Goal: Obtain resource: Download file/media

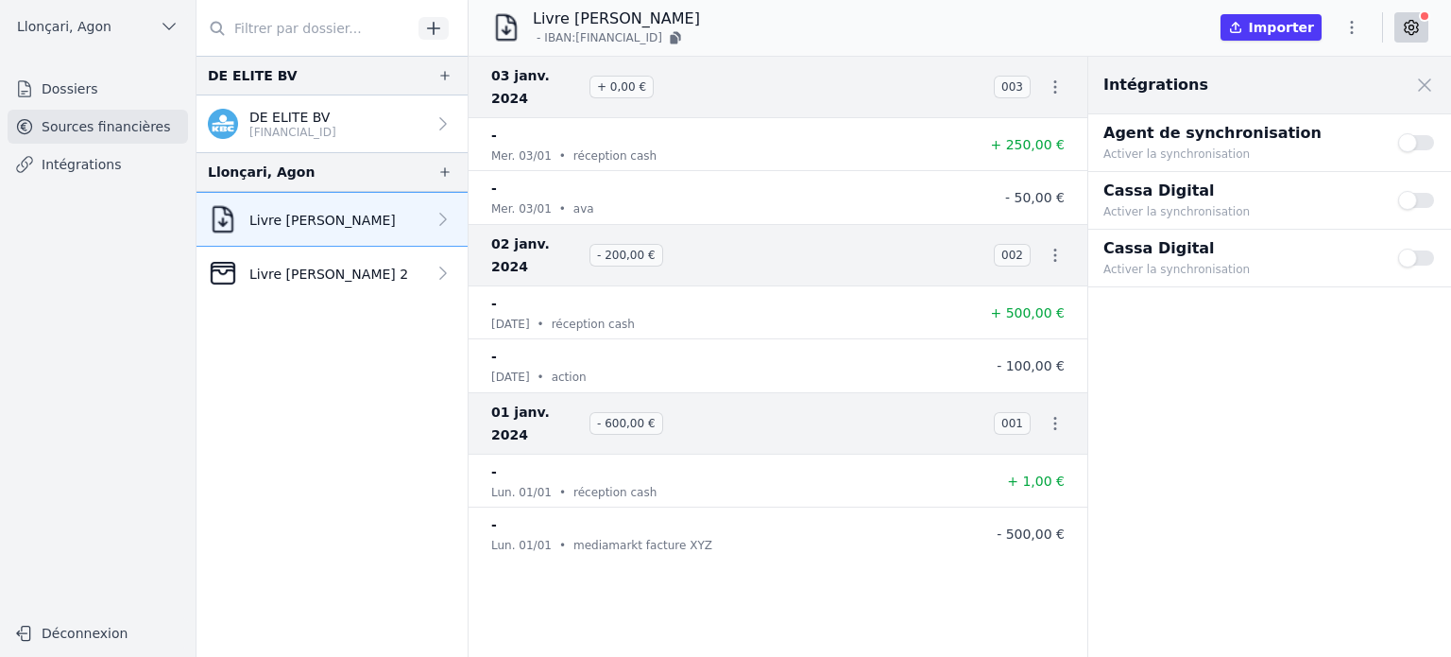
click at [345, 283] on div "Livre [PERSON_NAME] 2" at bounding box center [308, 273] width 200 height 30
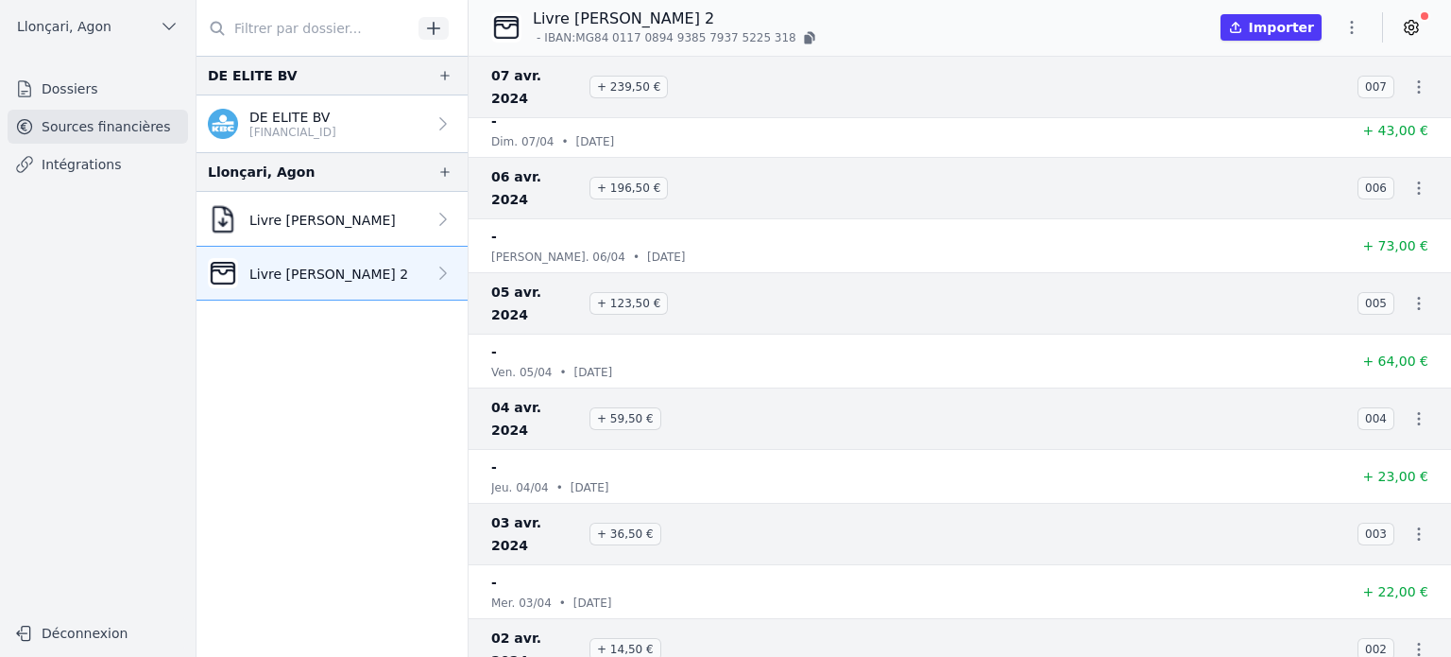
scroll to position [2271, 0]
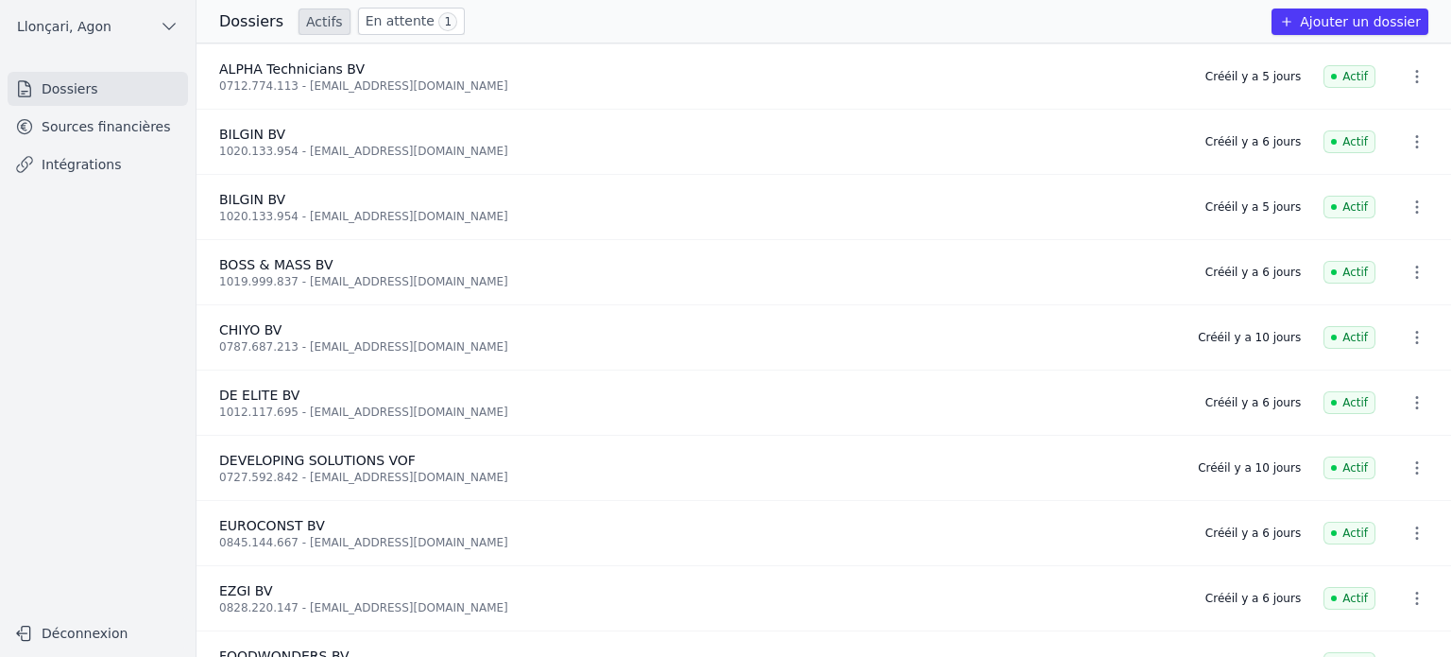
click at [88, 132] on link "Sources financières" at bounding box center [98, 127] width 180 height 34
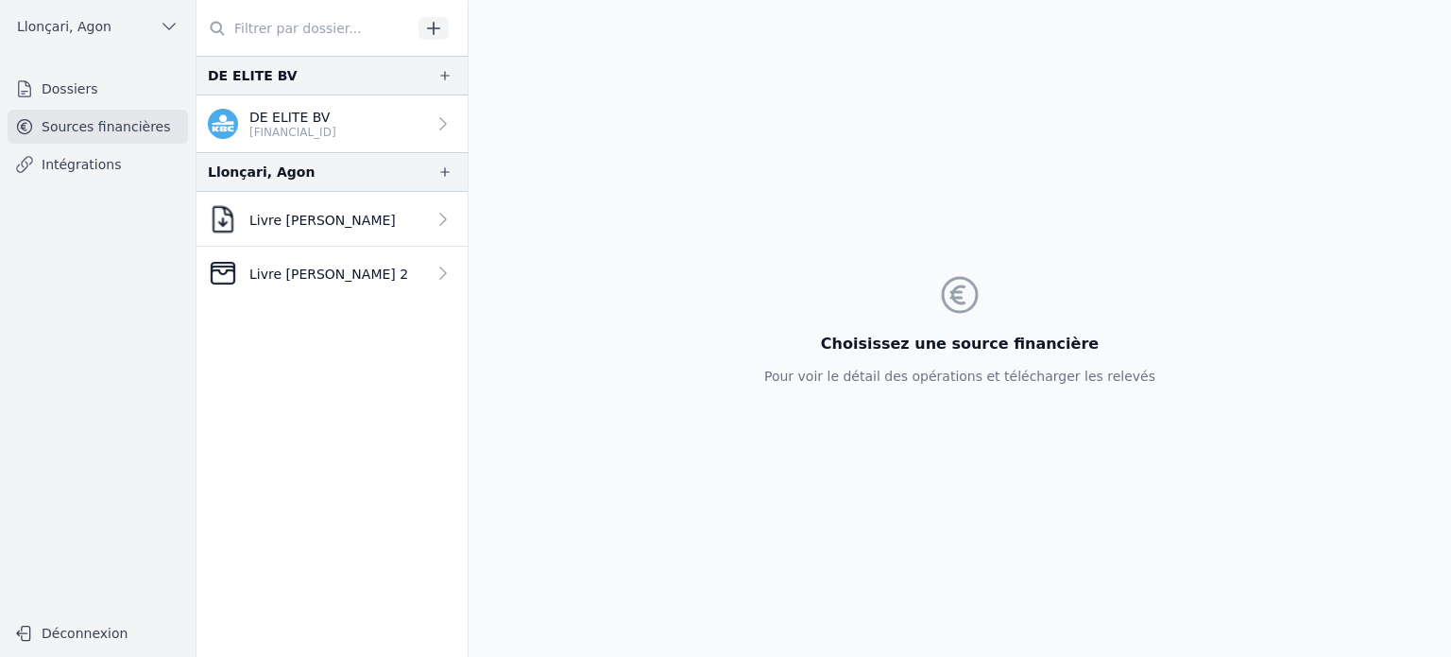
click at [334, 266] on p "Livre [PERSON_NAME] 2" at bounding box center [328, 274] width 159 height 19
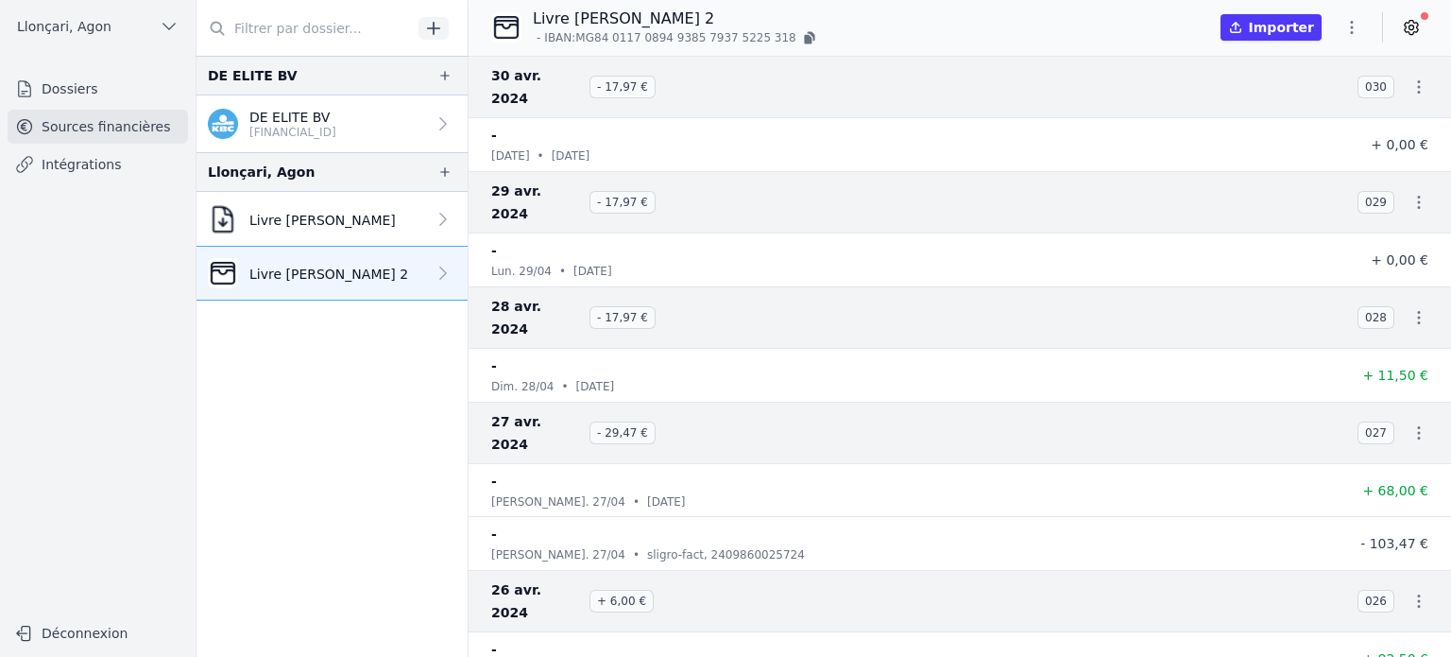
click at [346, 226] on link "Livre de caisse" at bounding box center [332, 219] width 271 height 55
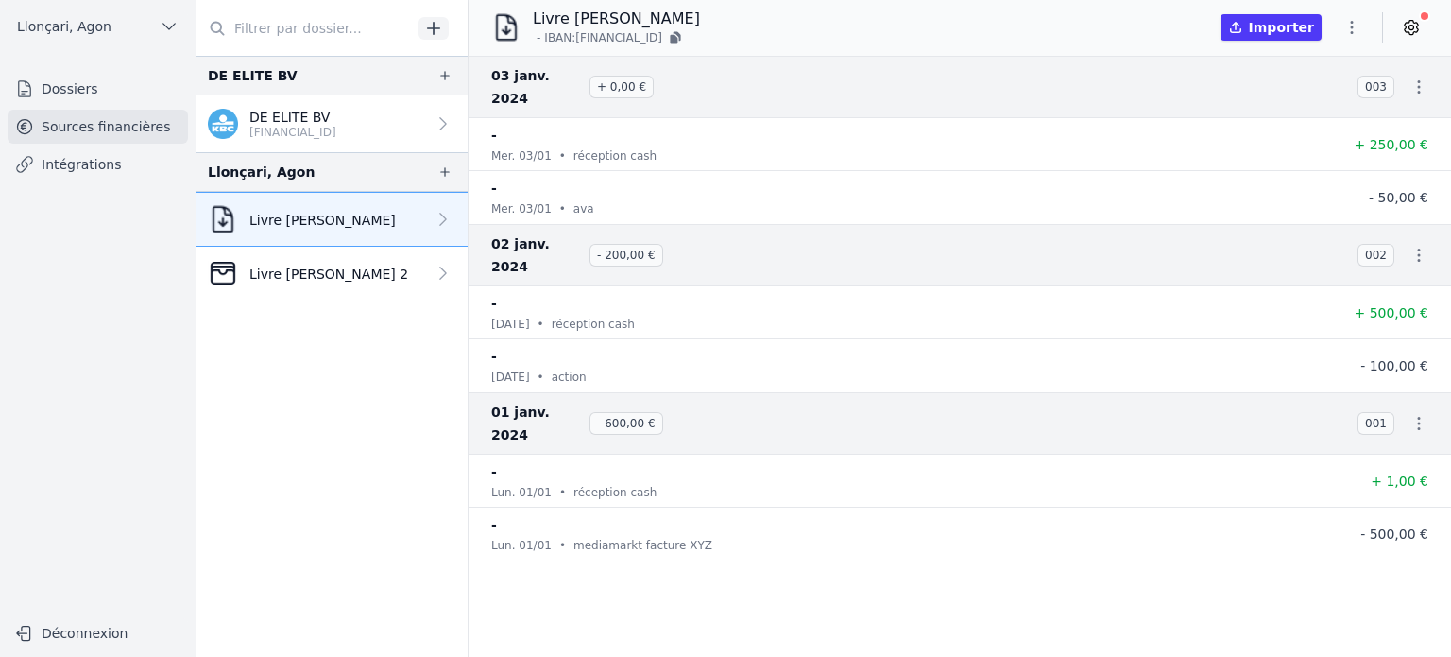
click at [1360, 22] on icon "button" at bounding box center [1352, 27] width 19 height 19
click at [1322, 133] on button "Supprimer" at bounding box center [1307, 137] width 136 height 34
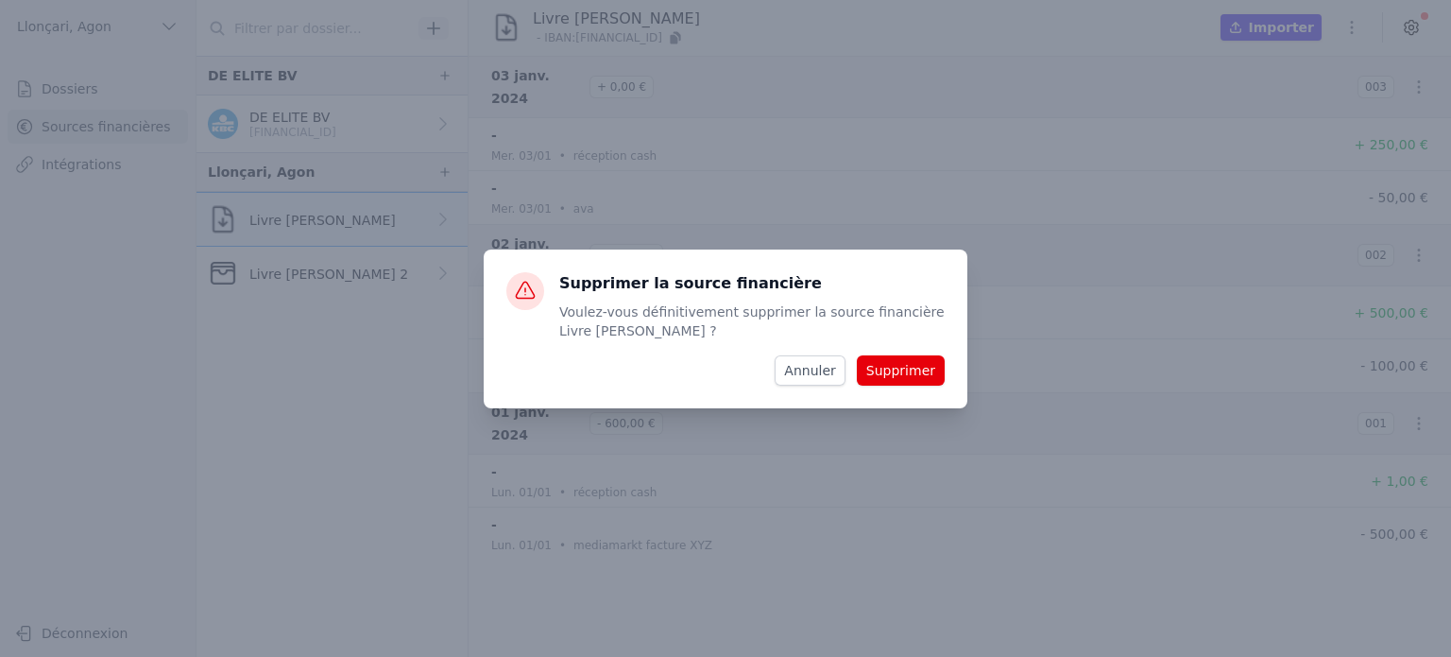
click at [920, 368] on button "Supprimer" at bounding box center [901, 370] width 88 height 30
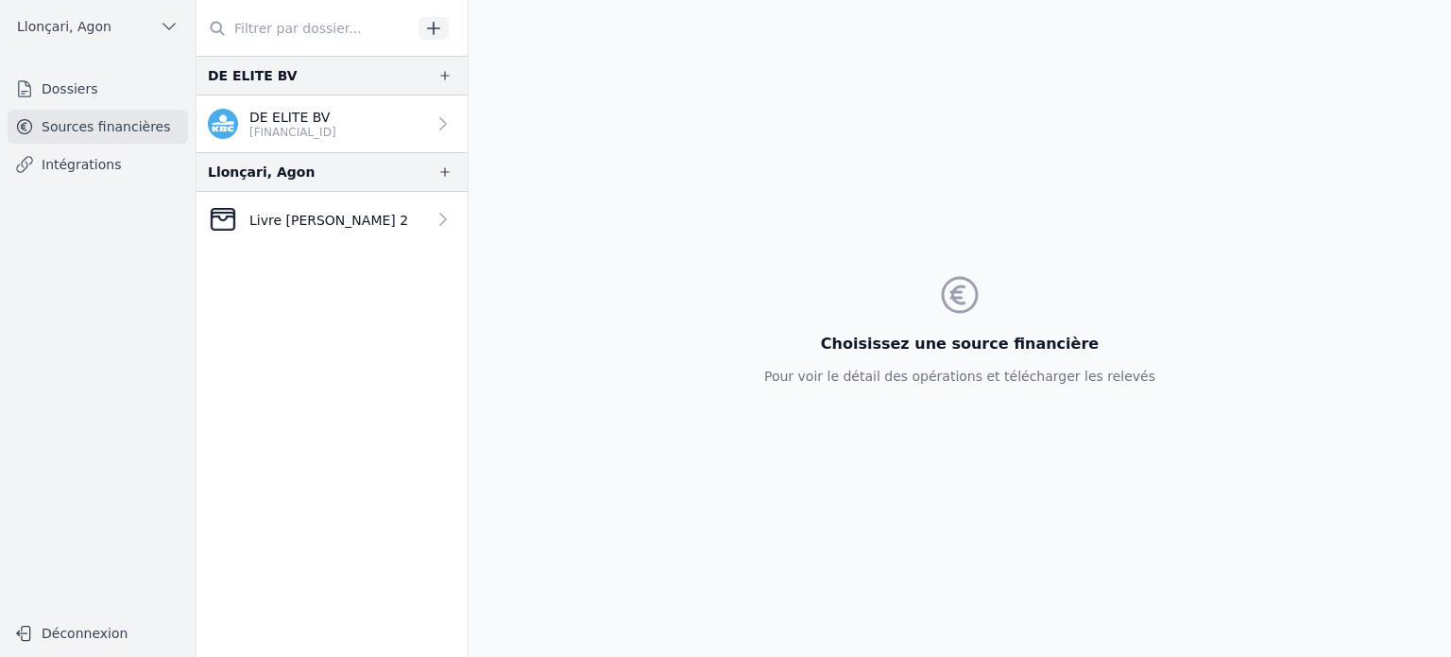
click at [319, 218] on p "Livre [PERSON_NAME] 2" at bounding box center [328, 220] width 159 height 19
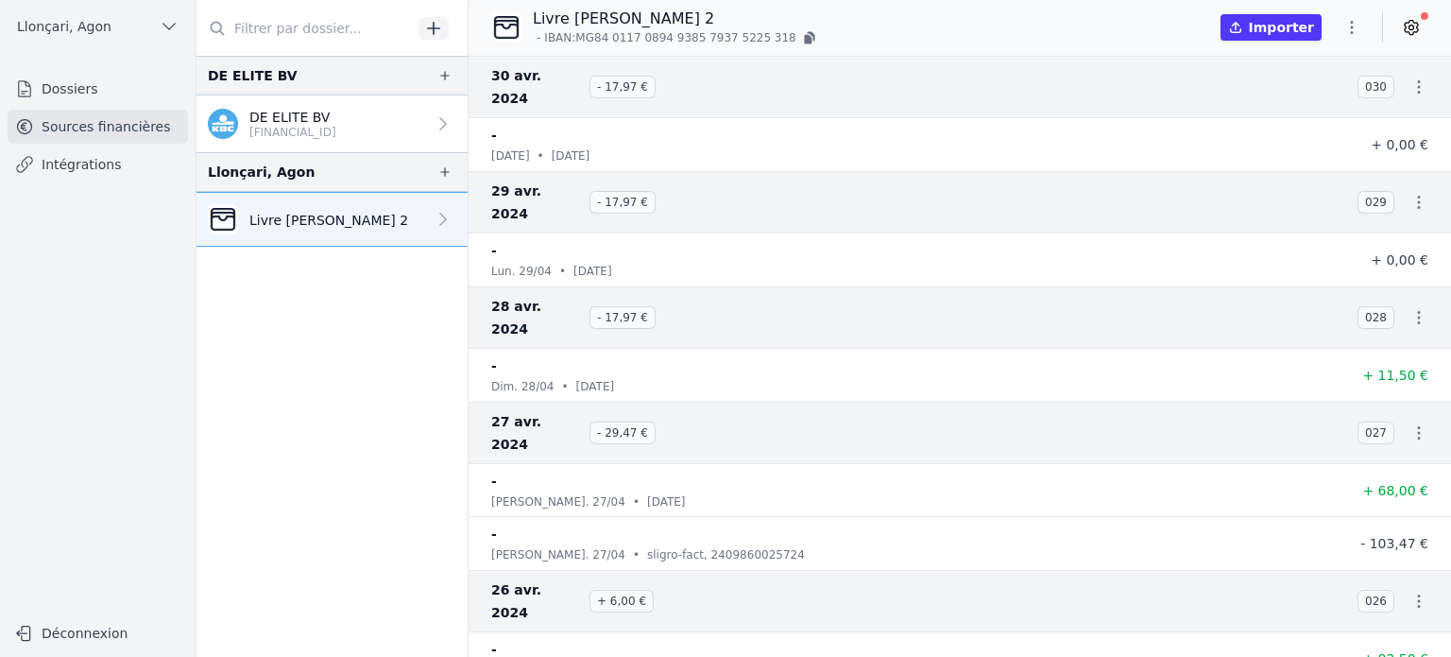
click at [1349, 29] on icon "button" at bounding box center [1352, 27] width 19 height 19
click at [1296, 105] on button "Exporter" at bounding box center [1307, 102] width 136 height 35
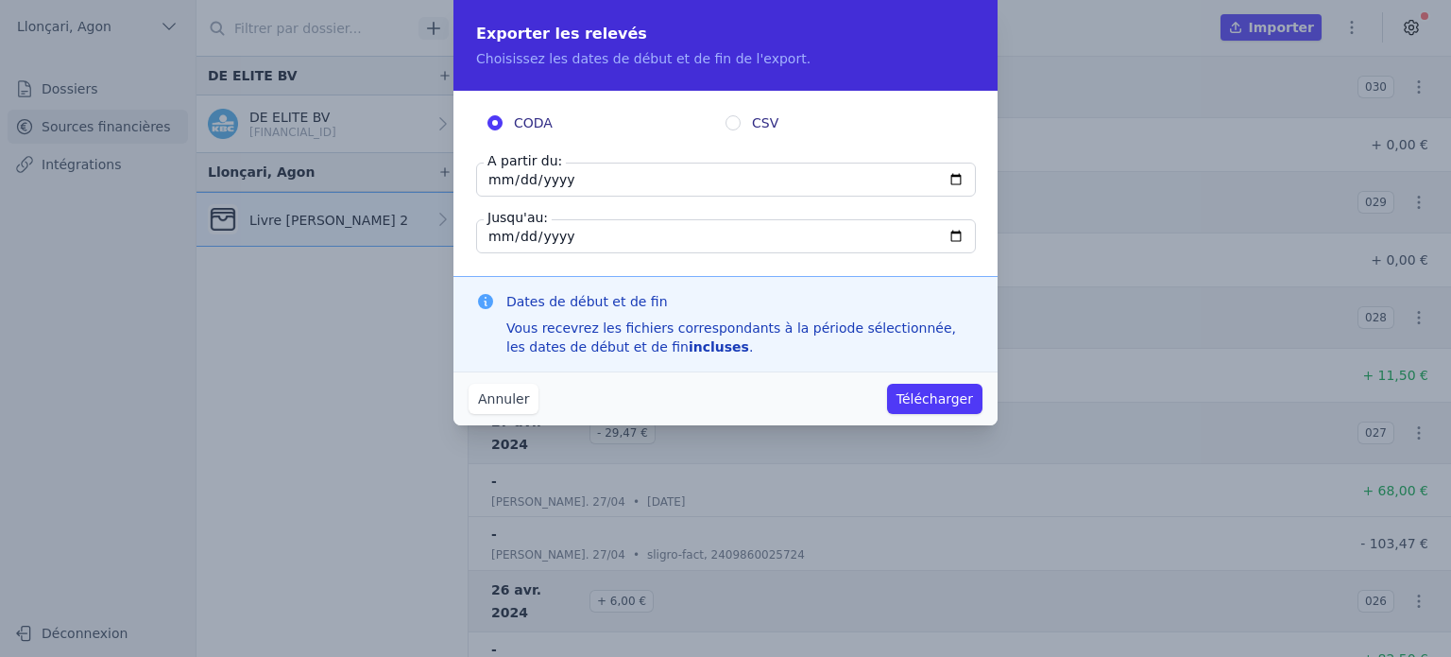
click at [495, 179] on input "2024-04-30" at bounding box center [726, 180] width 500 height 34
type input "2024-04-01"
click at [935, 396] on button "Télécharger" at bounding box center [934, 399] width 95 height 30
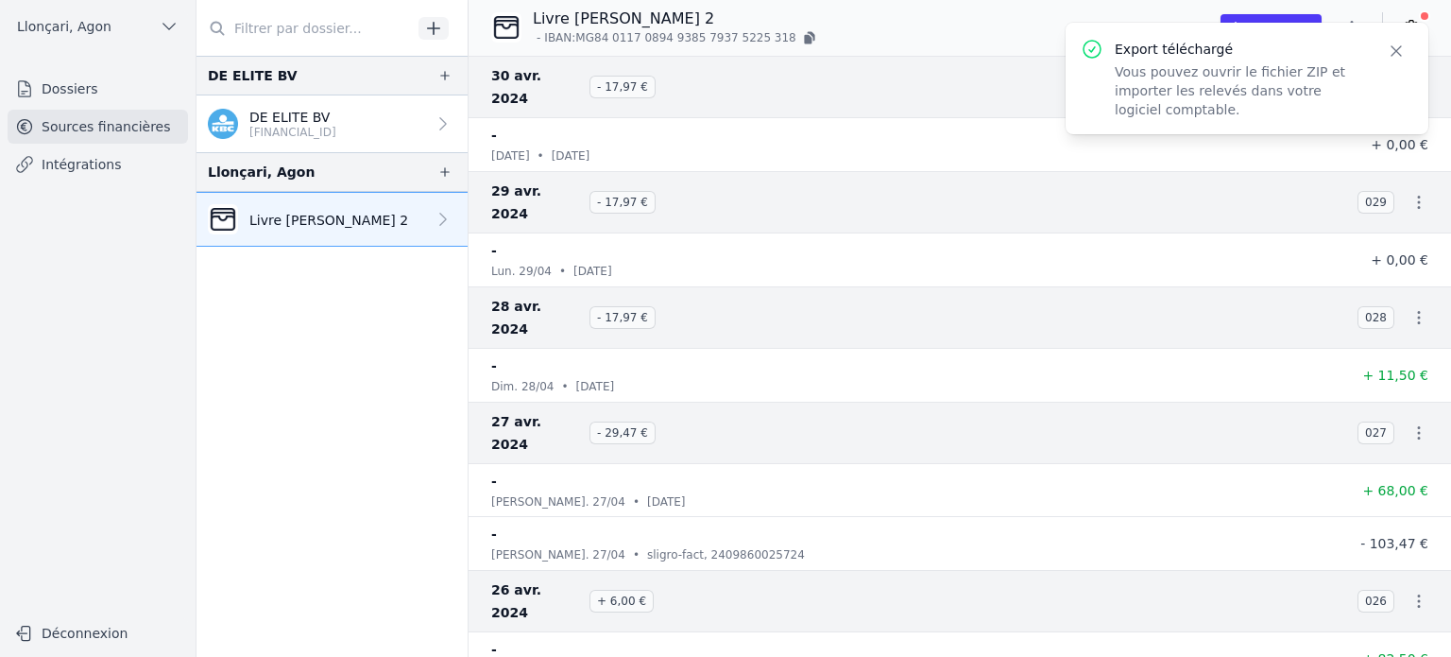
click at [1273, 67] on p "Vous pouvez ouvrir le fichier ZIP et importer les relevés dans votre logiciel c…" at bounding box center [1239, 90] width 249 height 57
click at [1403, 54] on icon "button" at bounding box center [1396, 51] width 19 height 19
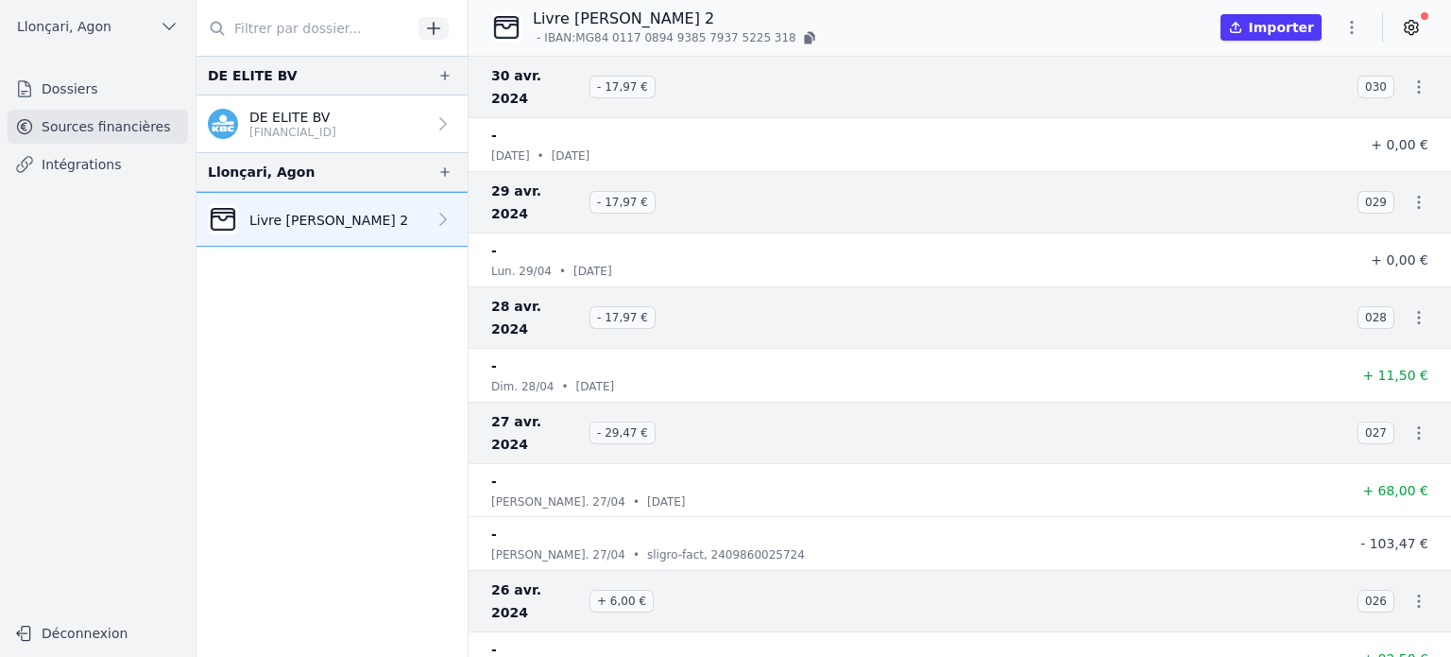
click at [1354, 25] on icon "button" at bounding box center [1352, 27] width 19 height 19
click at [975, 26] on div at bounding box center [725, 328] width 1451 height 657
click at [1290, 29] on button "Importer" at bounding box center [1271, 27] width 101 height 26
click at [1349, 33] on icon "button" at bounding box center [1352, 27] width 19 height 19
click at [1311, 107] on button "Exporter" at bounding box center [1307, 102] width 136 height 35
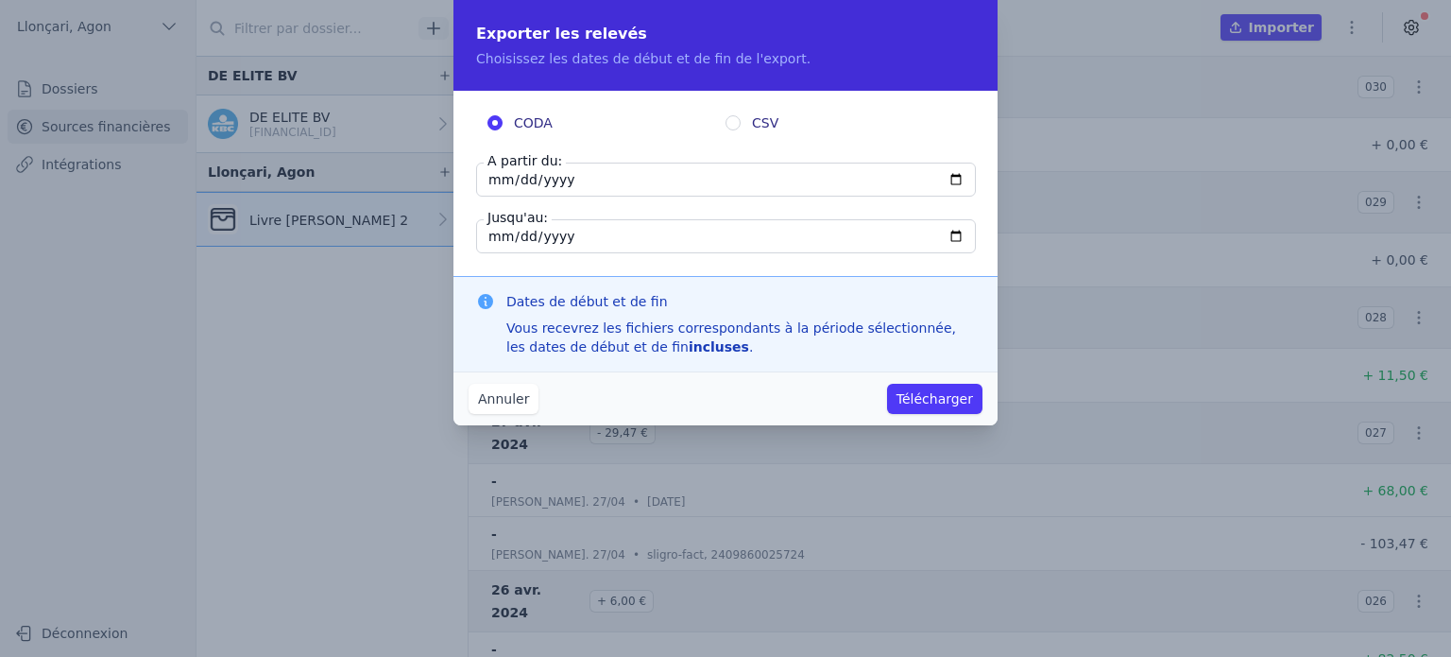
click at [504, 180] on input "2024-04-30" at bounding box center [726, 180] width 500 height 34
type input "2024-04-01"
click at [941, 403] on button "Télécharger" at bounding box center [934, 399] width 95 height 30
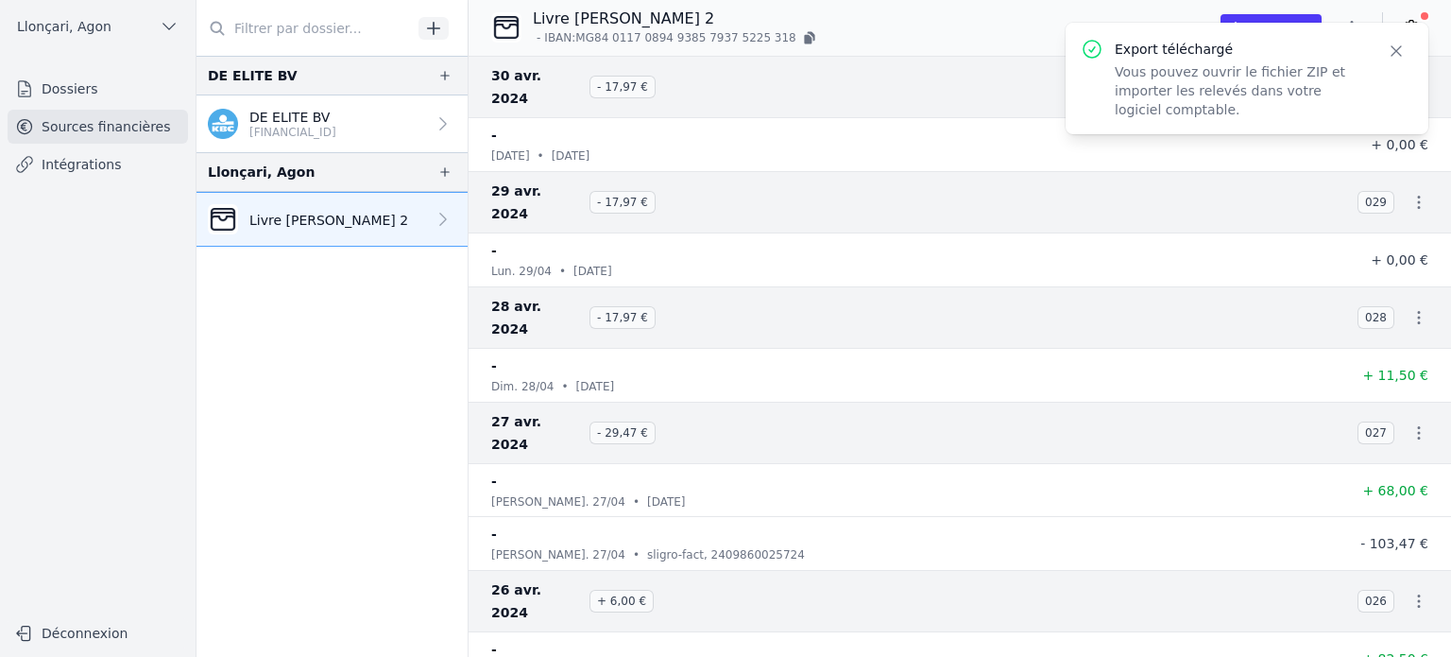
click at [1400, 55] on icon "button" at bounding box center [1396, 50] width 9 height 9
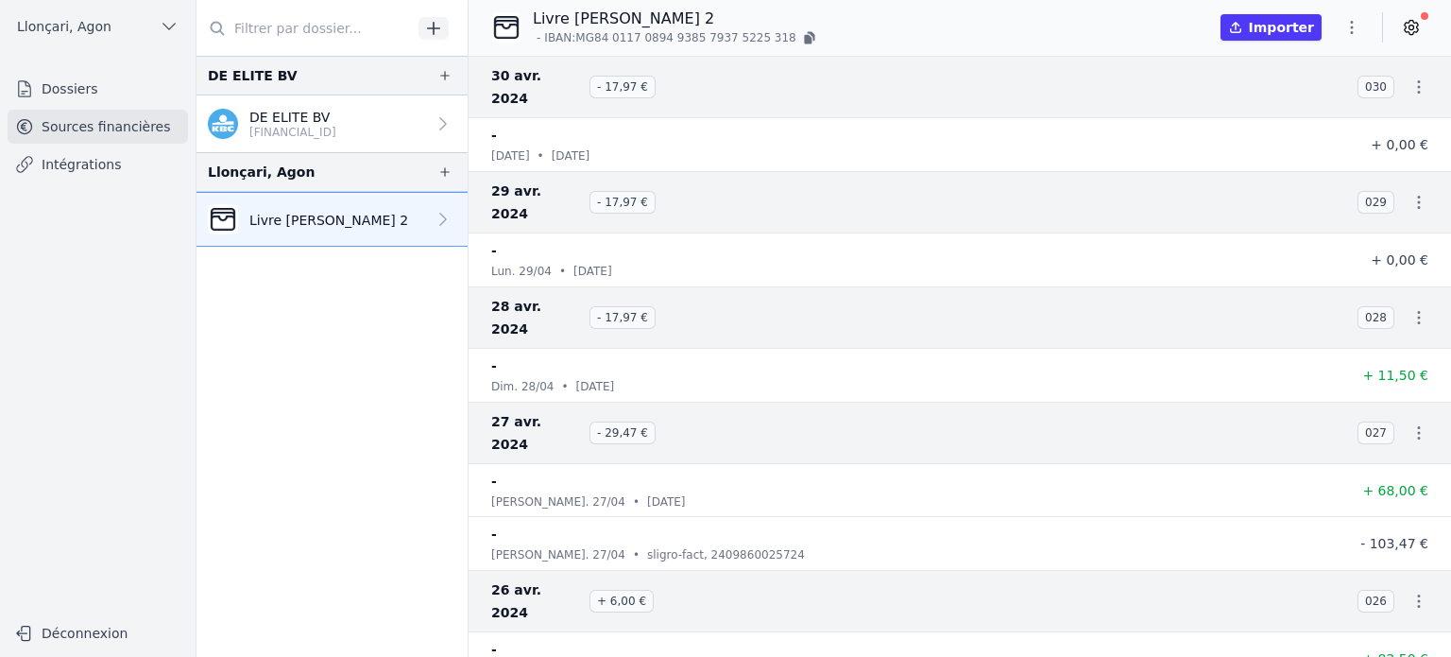
click at [1416, 77] on icon "button" at bounding box center [1419, 86] width 19 height 19
click at [1380, 111] on link "Télécharger les CODA" at bounding box center [1356, 110] width 173 height 34
click at [1410, 193] on icon "button" at bounding box center [1419, 202] width 19 height 19
click at [1421, 26] on div at bounding box center [725, 328] width 1451 height 657
click at [1417, 26] on icon at bounding box center [1411, 27] width 19 height 19
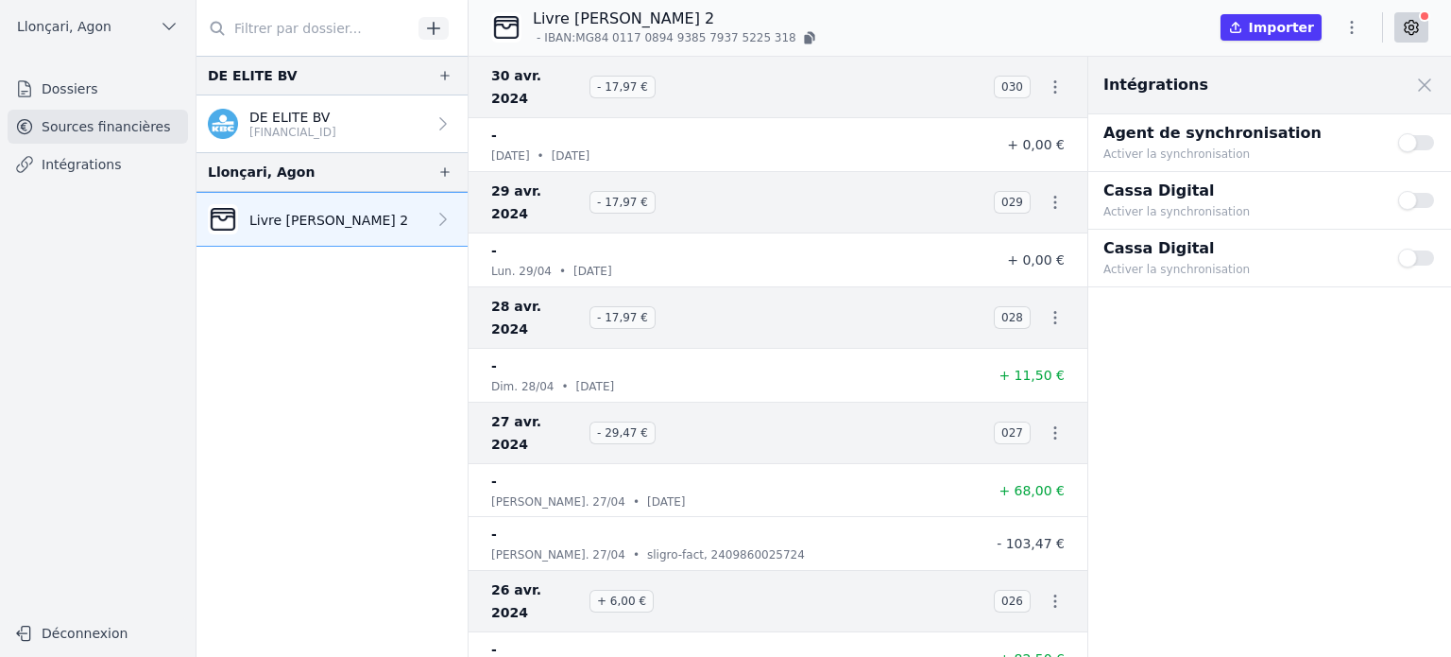
click at [1410, 30] on icon at bounding box center [1411, 27] width 19 height 19
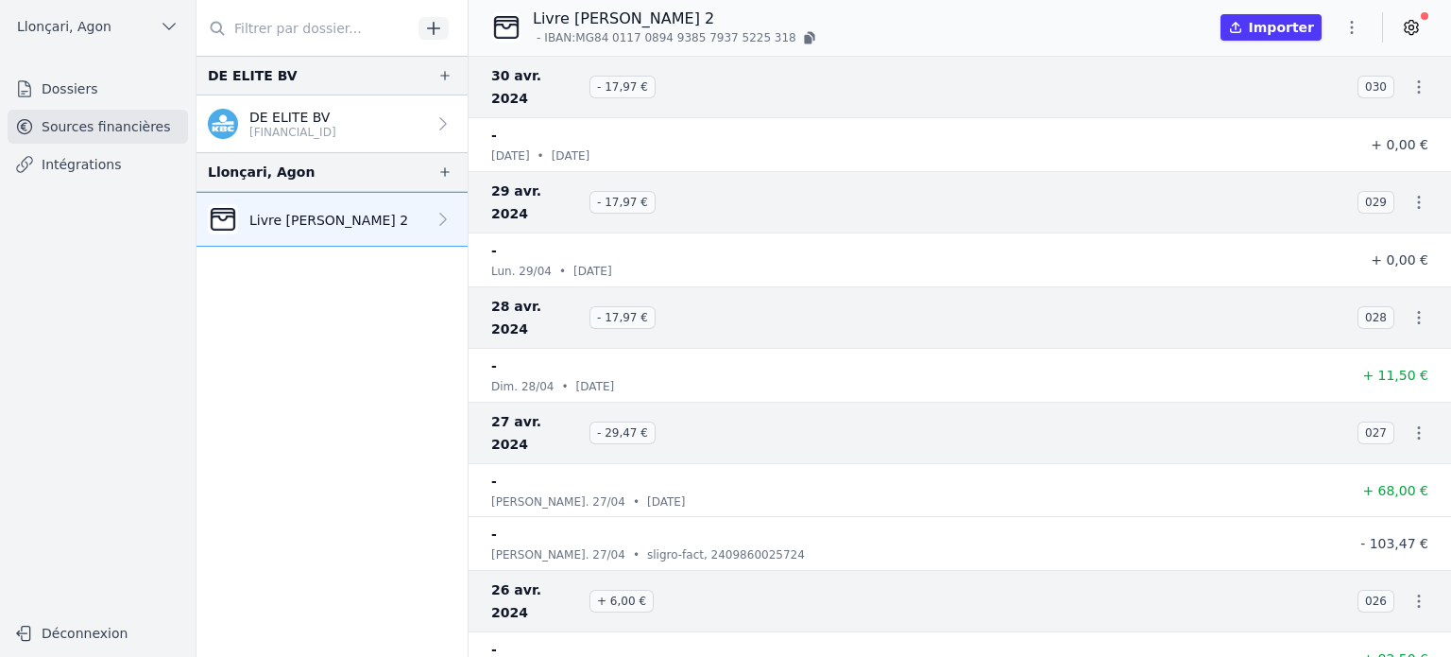
click at [1337, 31] on button "button" at bounding box center [1352, 27] width 38 height 30
click at [1308, 101] on button "Exporter" at bounding box center [1307, 102] width 136 height 35
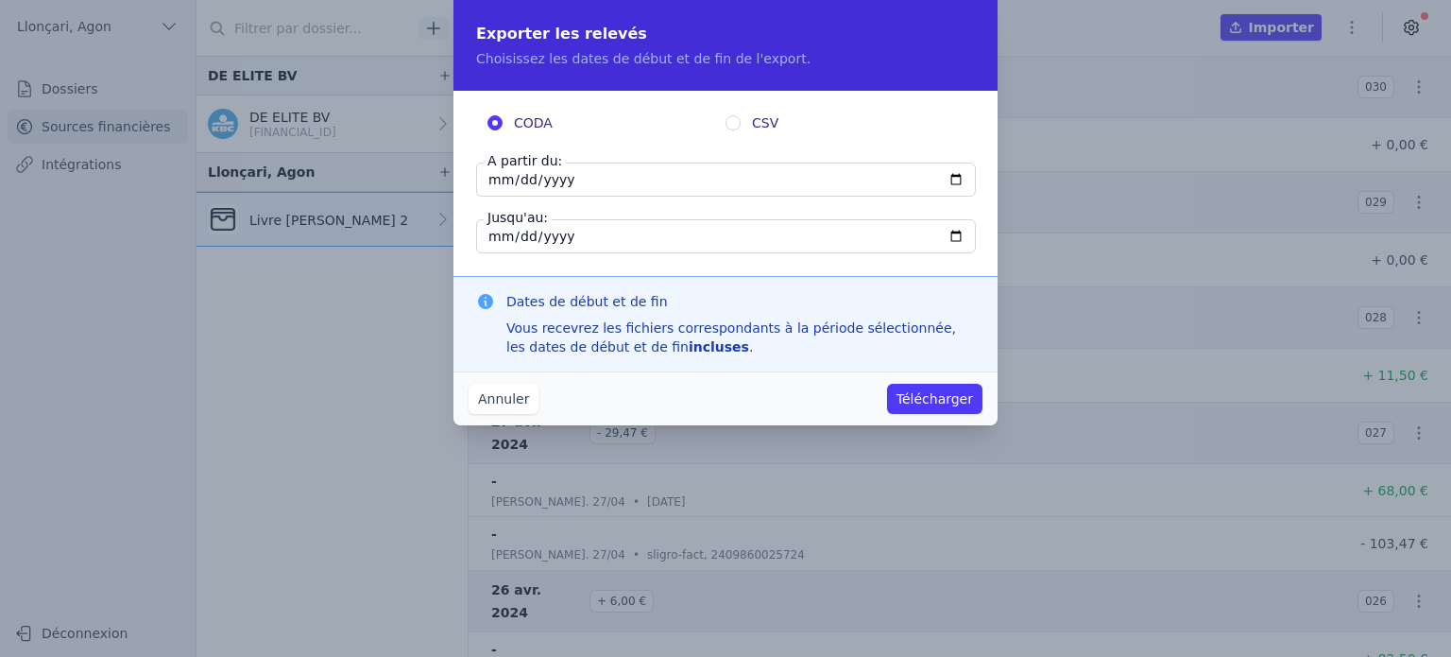
click at [495, 180] on input "2024-04-30" at bounding box center [726, 180] width 500 height 34
type input "2024-04-01"
click at [939, 403] on button "Télécharger" at bounding box center [934, 399] width 95 height 30
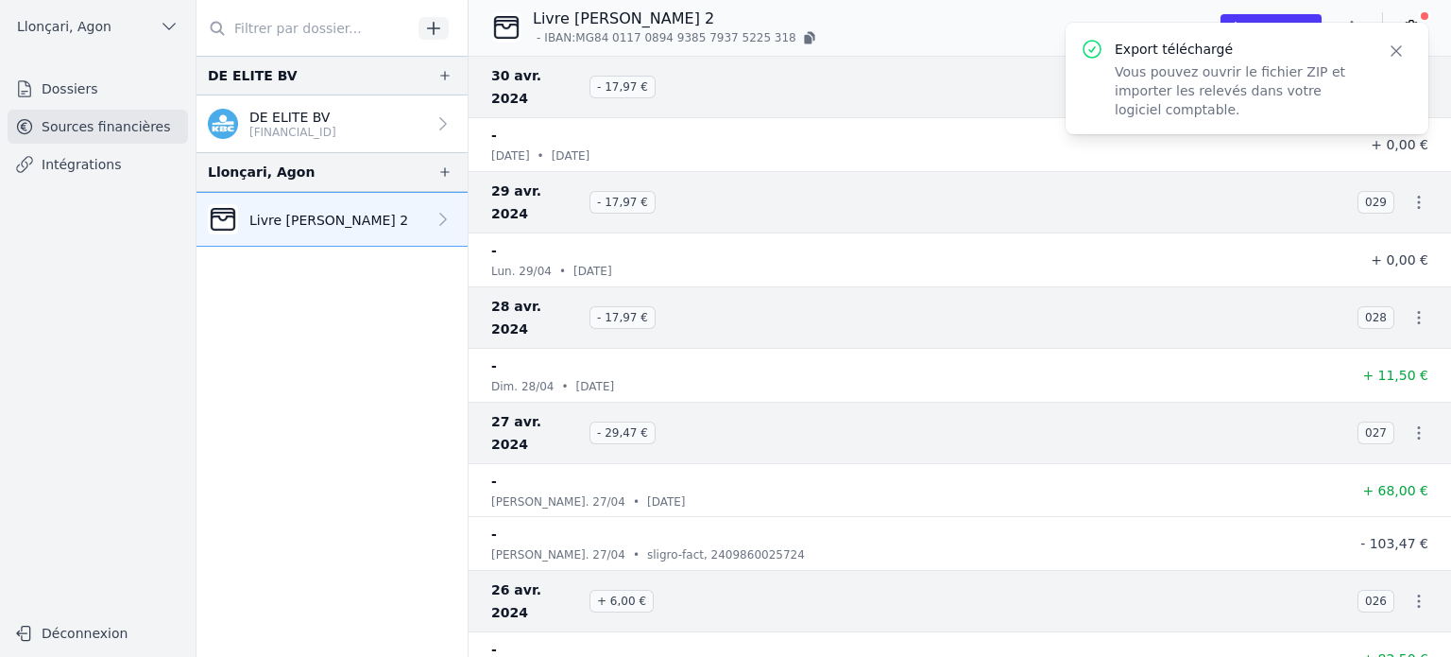
click at [1192, 93] on p "Vous pouvez ouvrir le fichier ZIP et importer les relevés dans votre logiciel c…" at bounding box center [1239, 90] width 249 height 57
click at [1399, 48] on icon "button" at bounding box center [1396, 51] width 19 height 19
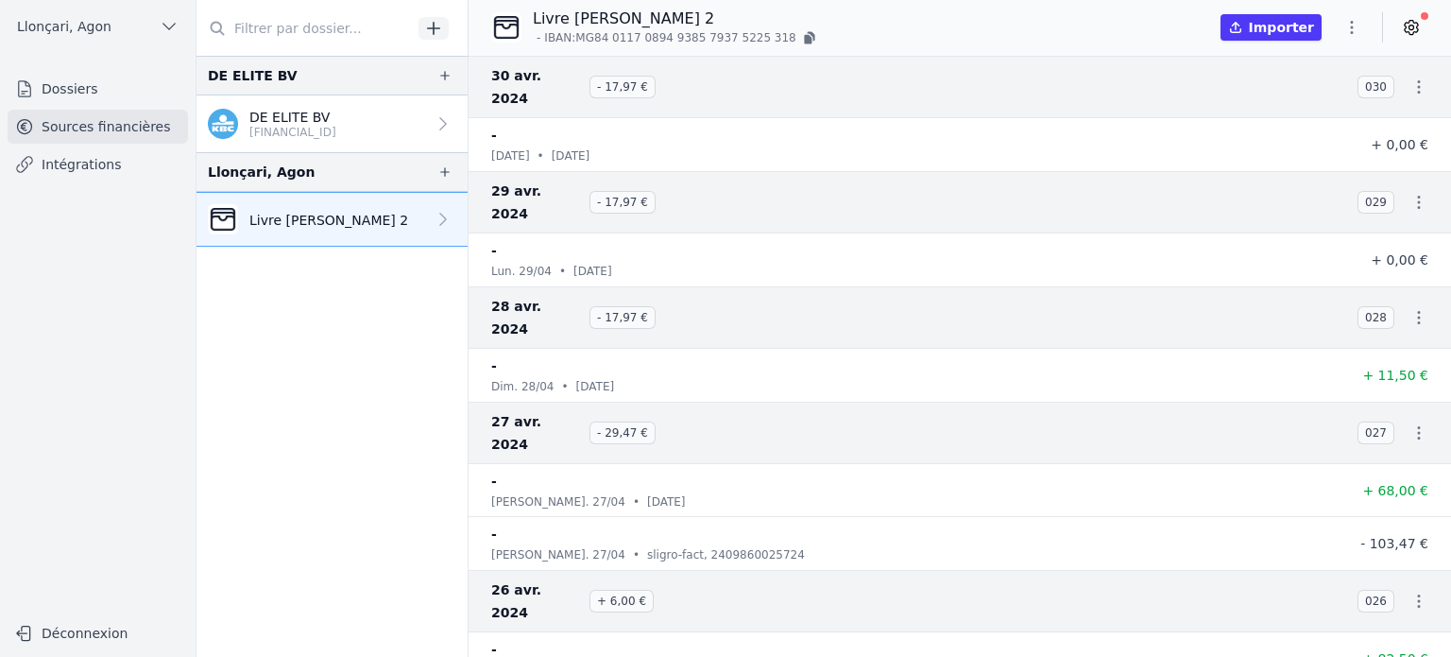
click at [1355, 28] on icon "button" at bounding box center [1352, 27] width 19 height 19
click at [1417, 29] on div at bounding box center [725, 328] width 1451 height 657
click at [1417, 29] on icon at bounding box center [1411, 28] width 13 height 14
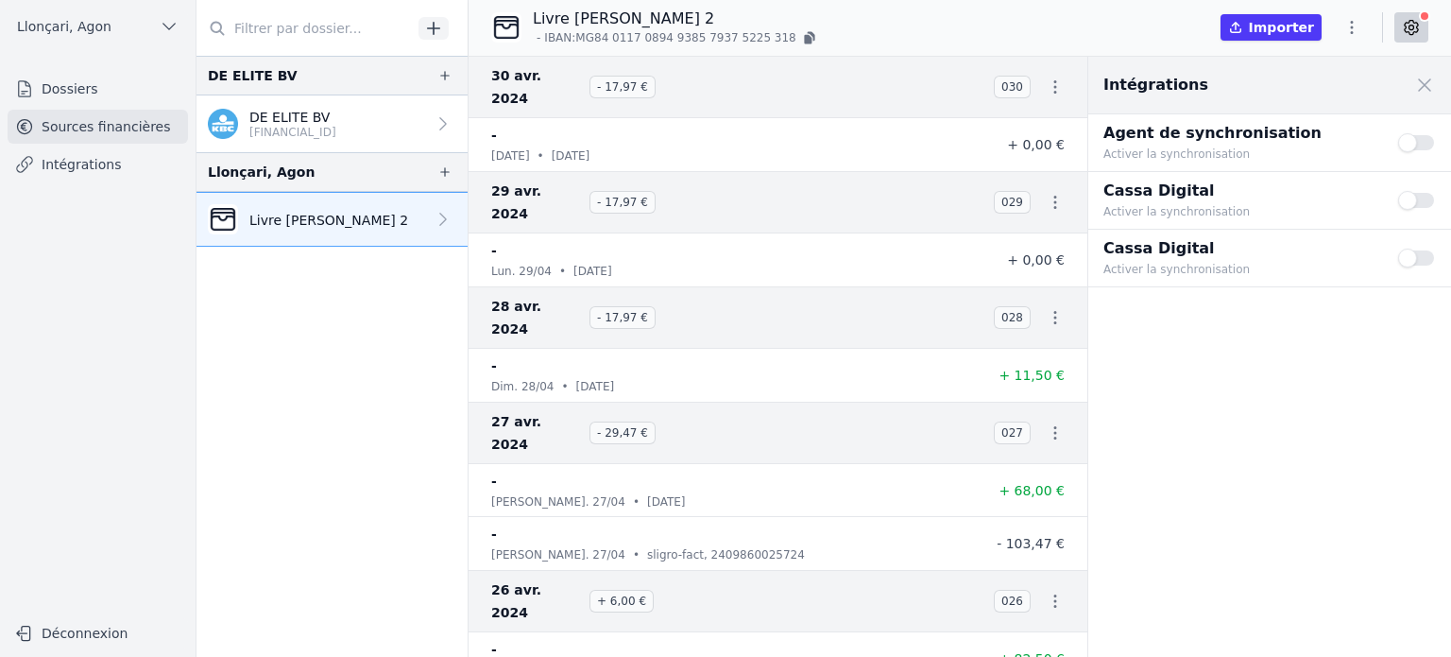
click at [1421, 84] on span at bounding box center [1425, 85] width 42 height 42
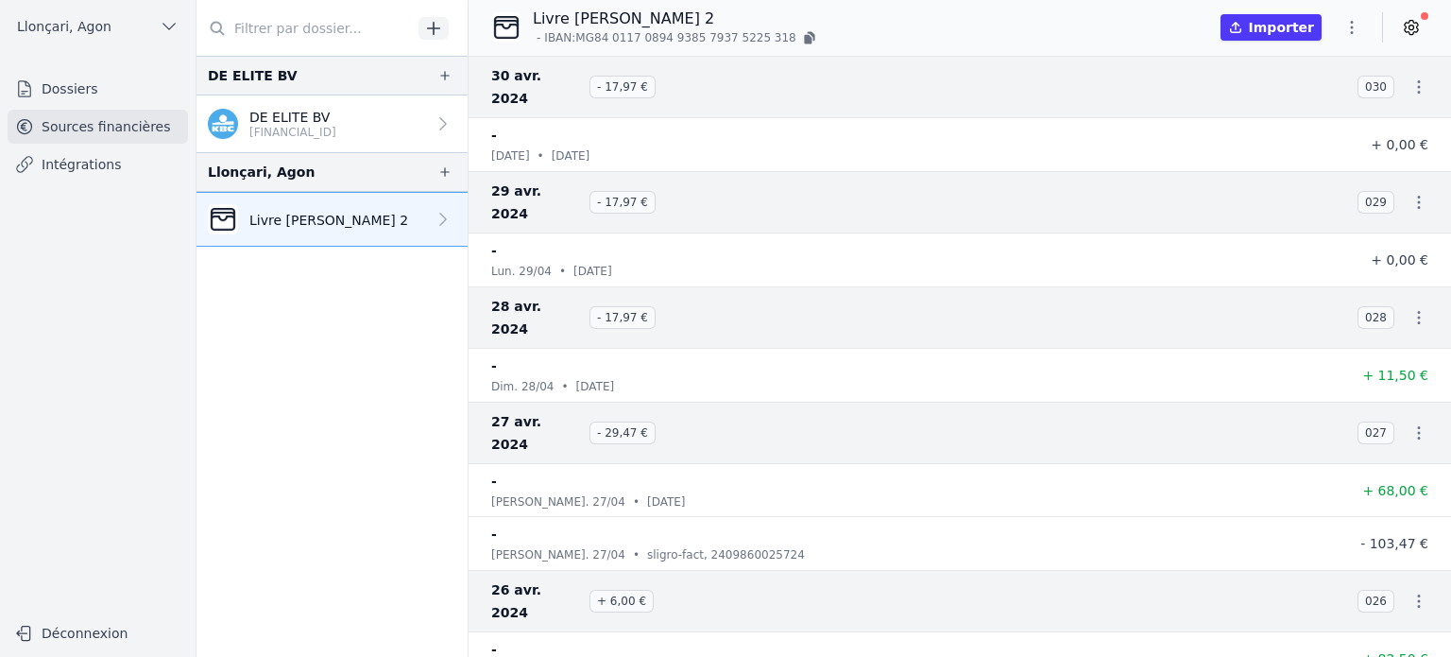
click at [1349, 33] on icon "button" at bounding box center [1352, 27] width 19 height 19
click at [431, 218] on div at bounding box center [725, 328] width 1451 height 657
click at [434, 217] on icon at bounding box center [443, 219] width 19 height 19
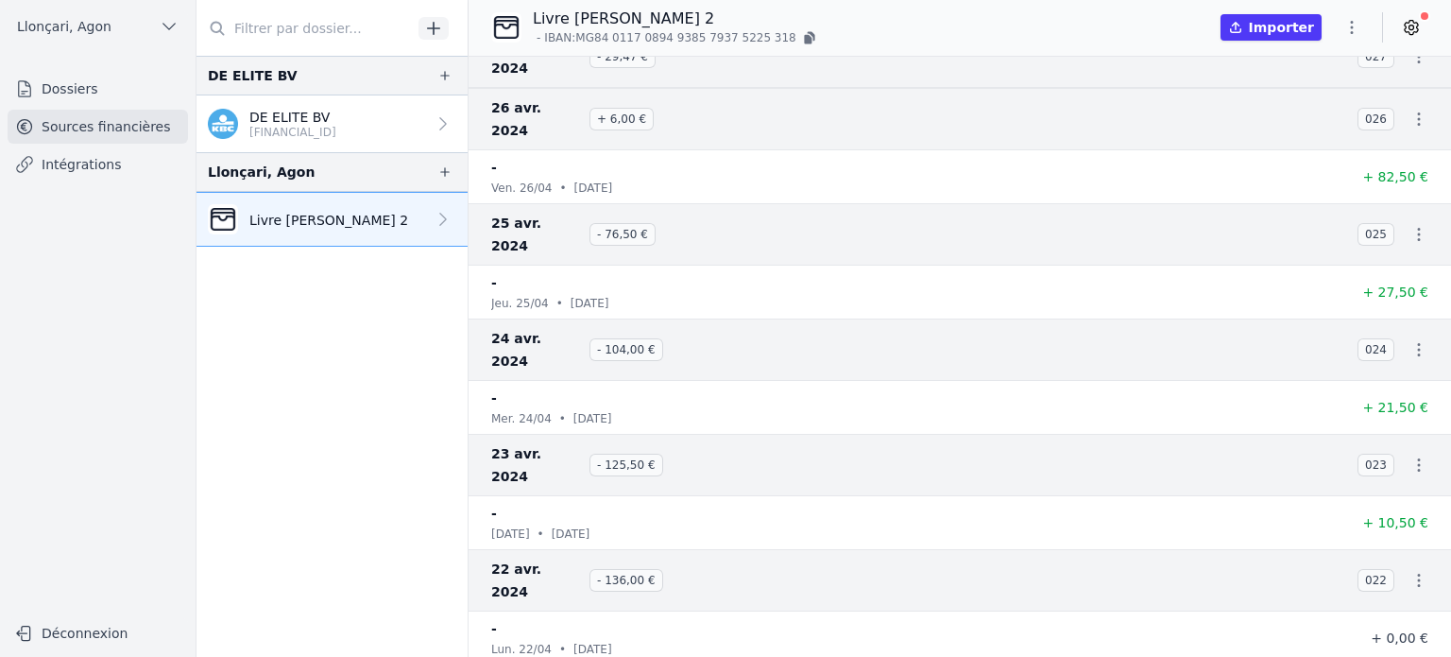
scroll to position [286, 0]
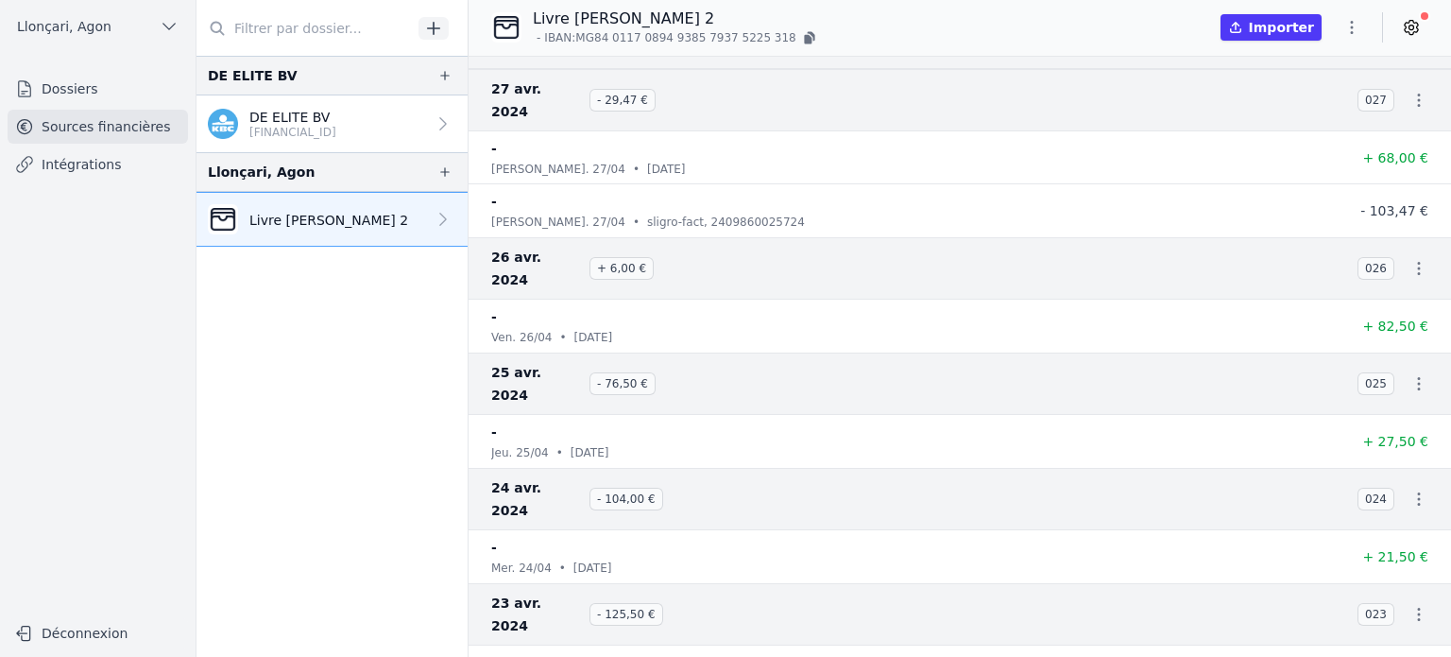
click at [1349, 18] on icon "button" at bounding box center [1352, 27] width 19 height 19
click at [1327, 96] on button "Exporter" at bounding box center [1307, 102] width 136 height 35
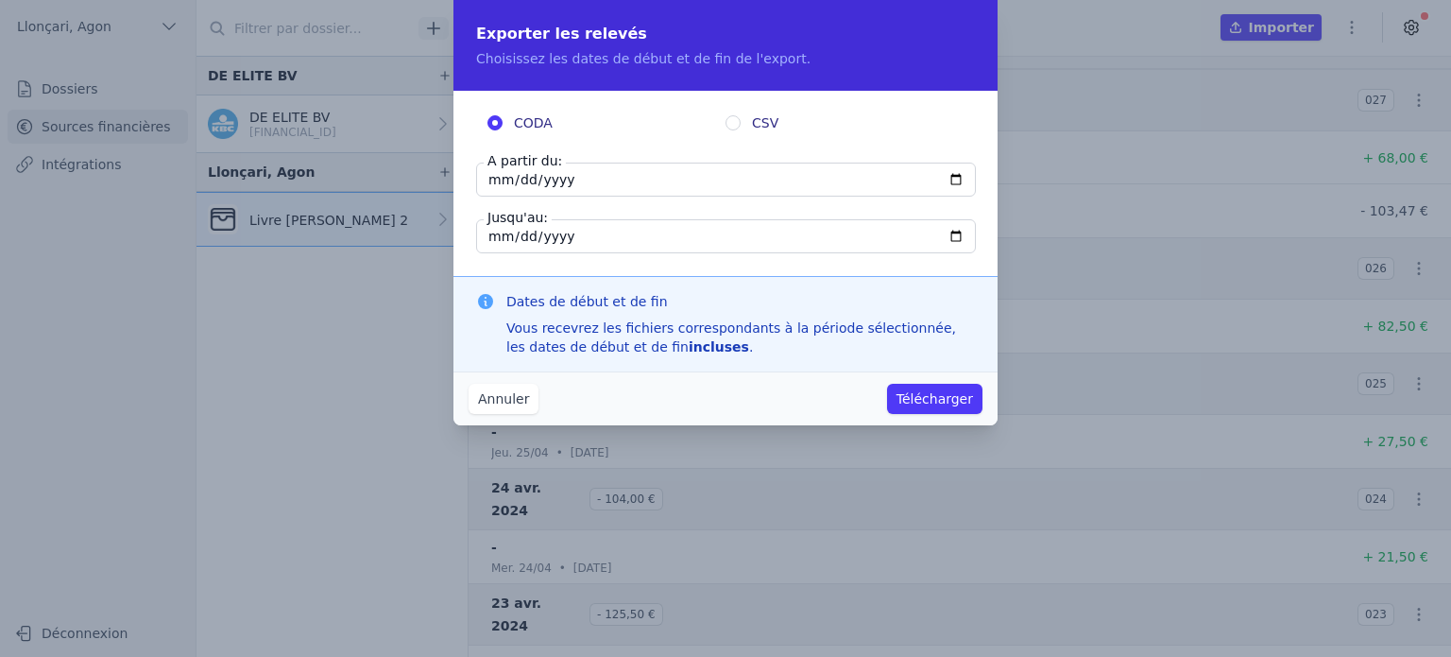
click at [488, 181] on input "2024-04-30" at bounding box center [726, 180] width 500 height 34
type input "2024-04-01"
type input "2024-01-01"
click at [955, 402] on button "Télécharger" at bounding box center [934, 399] width 95 height 30
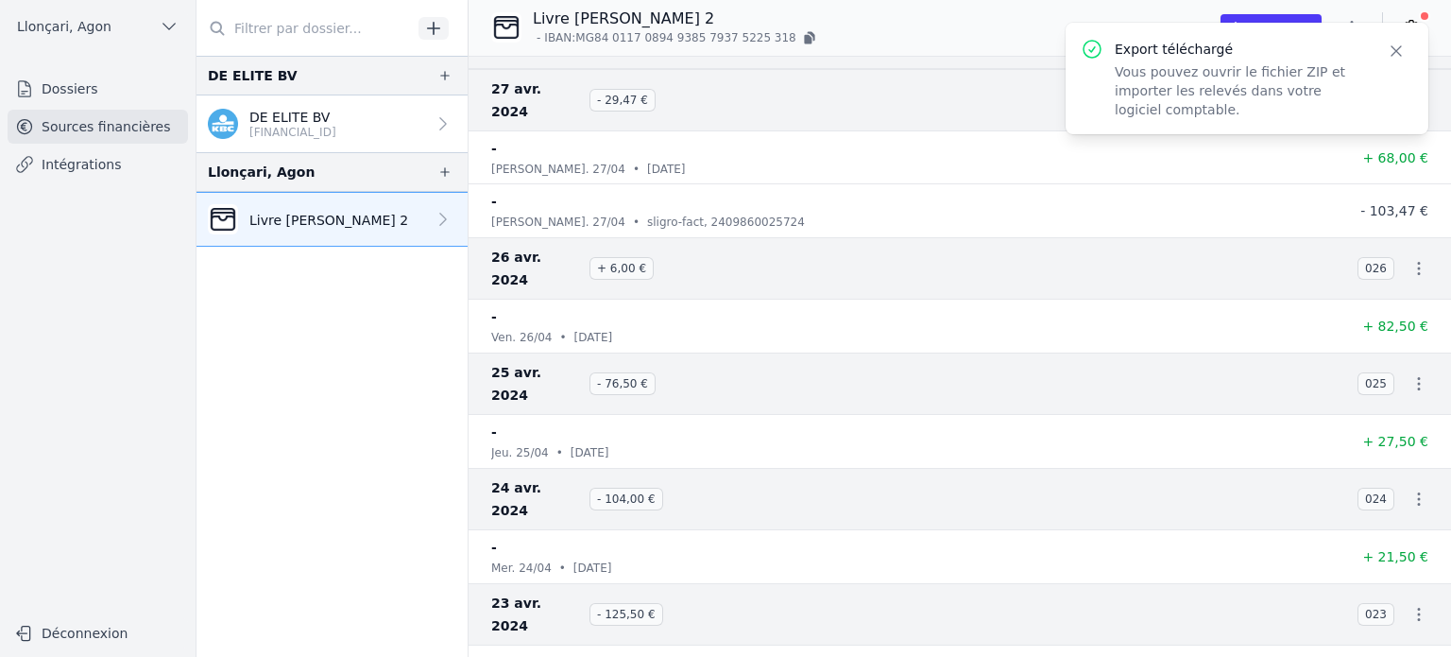
click at [1406, 54] on button "Close" at bounding box center [1396, 51] width 34 height 26
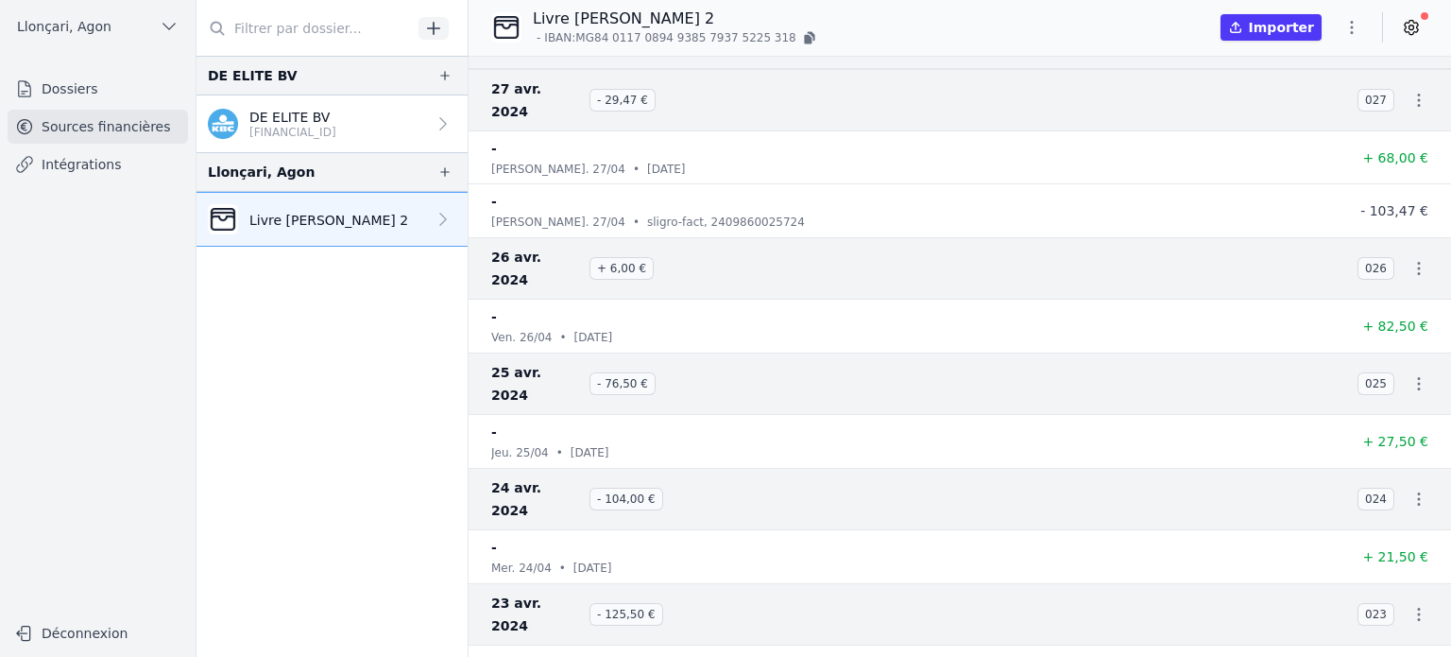
click at [1345, 26] on icon "button" at bounding box center [1352, 27] width 19 height 19
click at [607, 35] on div at bounding box center [725, 328] width 1451 height 657
click at [84, 161] on link "Intégrations" at bounding box center [98, 164] width 180 height 34
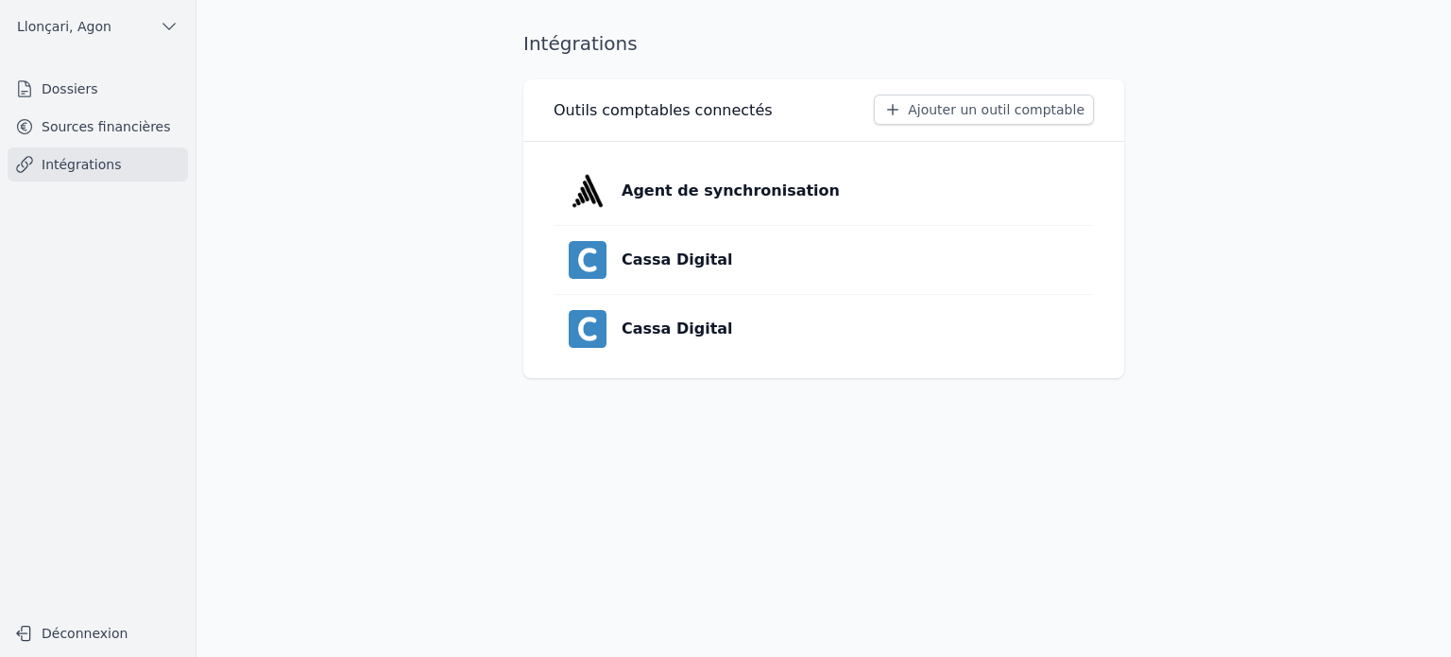
click at [102, 125] on link "Sources financières" at bounding box center [98, 127] width 180 height 34
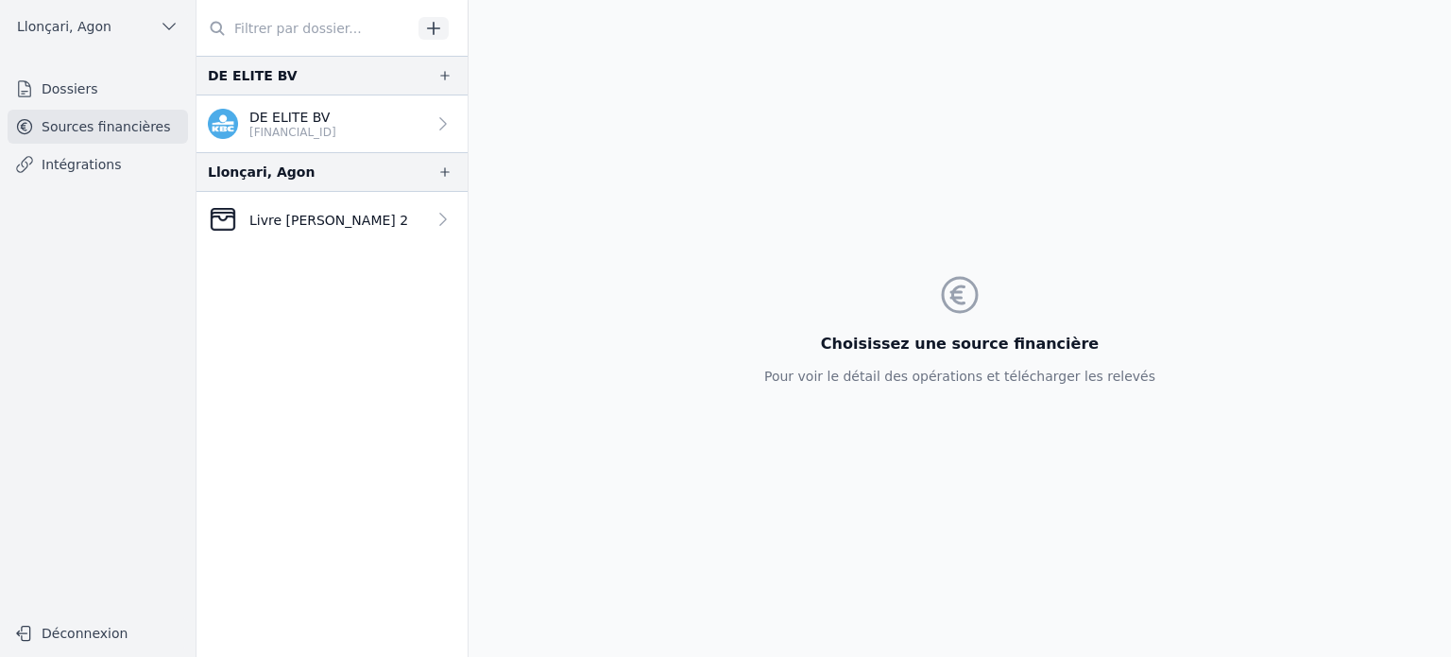
click at [115, 163] on link "Intégrations" at bounding box center [98, 164] width 180 height 34
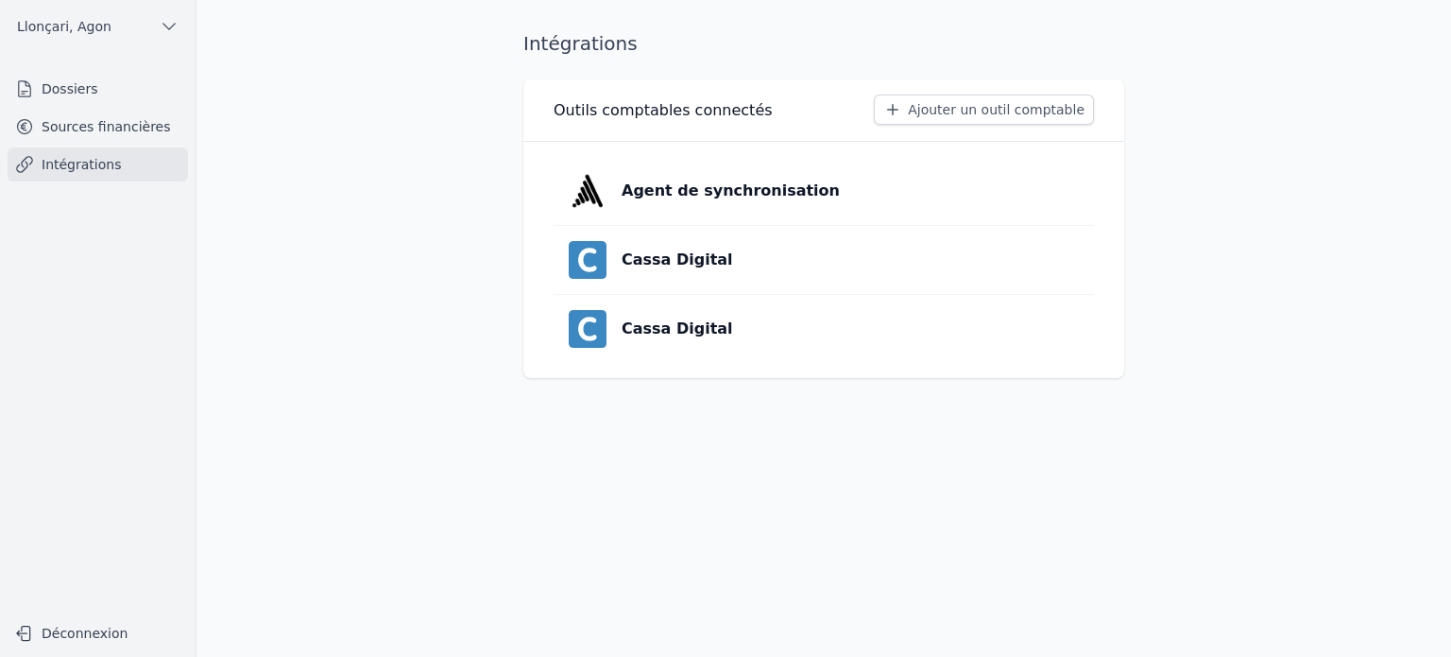
click at [118, 132] on link "Sources financières" at bounding box center [98, 127] width 180 height 34
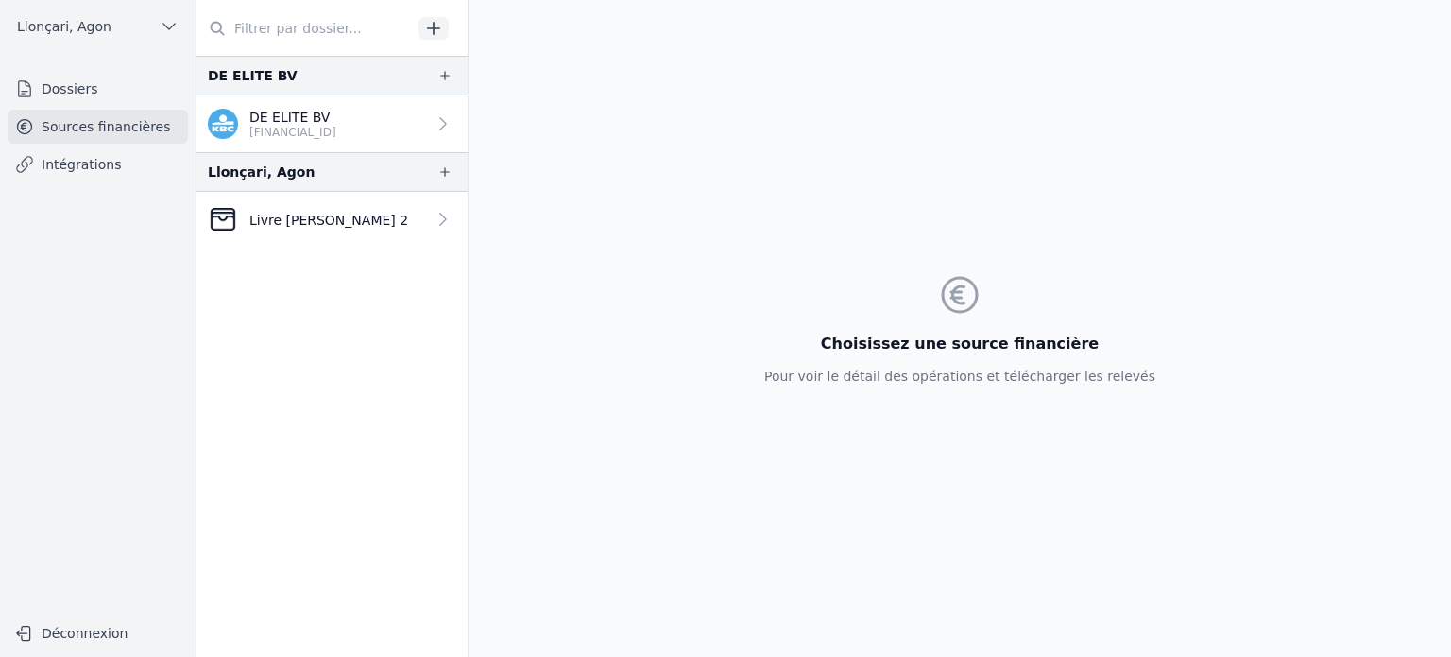
click at [359, 212] on link "Livre [PERSON_NAME] 2" at bounding box center [332, 219] width 271 height 55
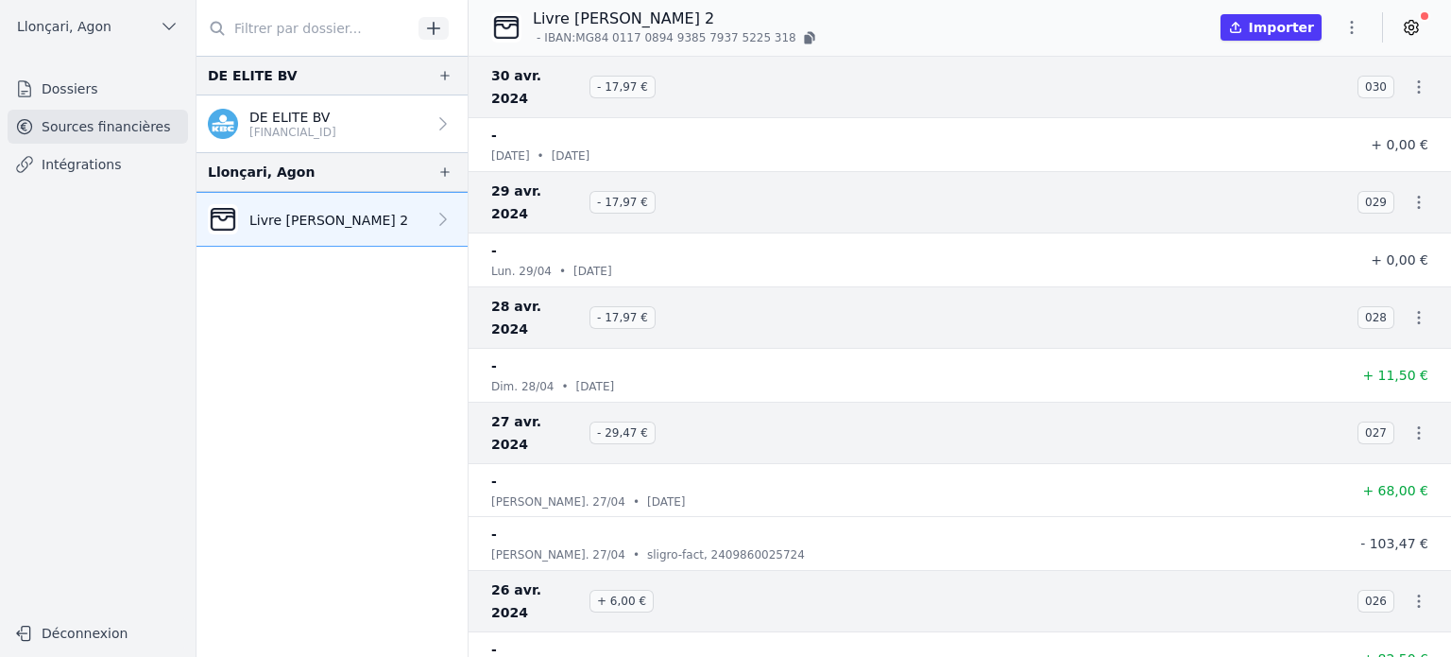
click at [1345, 29] on icon "button" at bounding box center [1352, 27] width 19 height 19
click at [1308, 99] on button "Exporter" at bounding box center [1307, 102] width 136 height 35
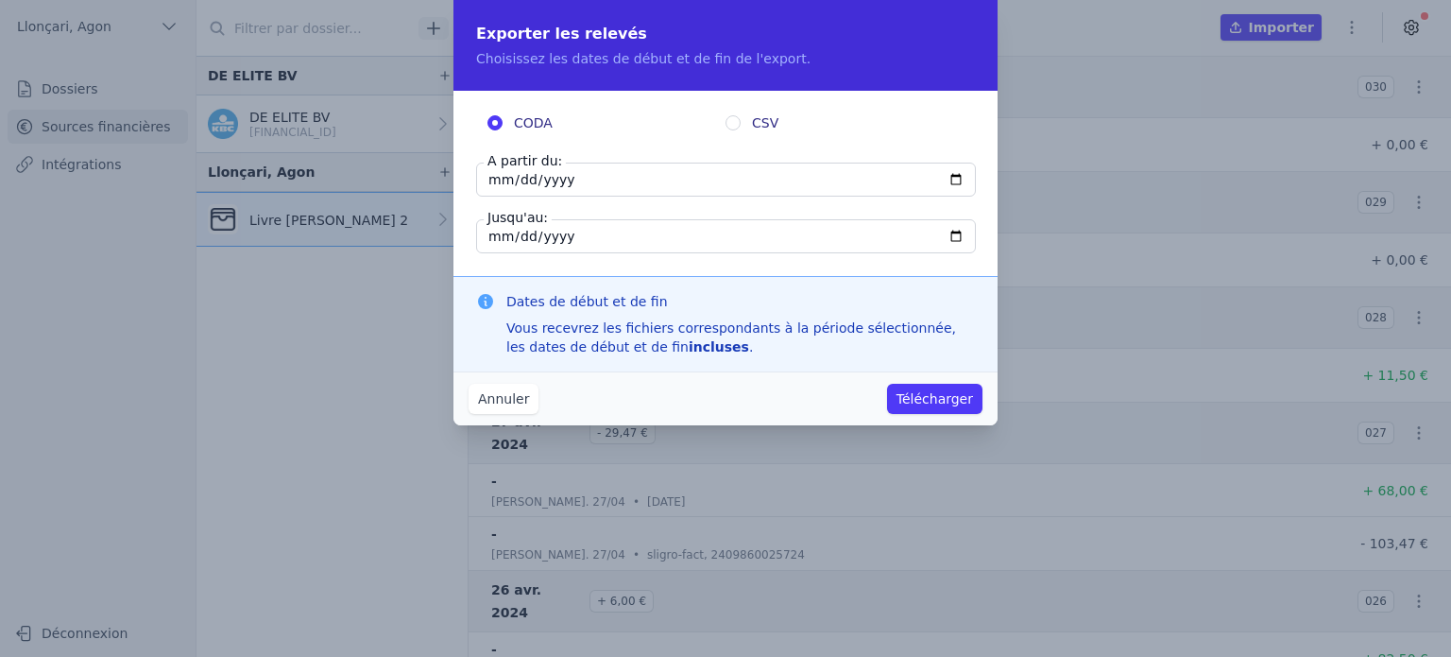
click at [499, 181] on input "2024-04-30" at bounding box center [726, 180] width 500 height 34
type input "2024-04-01"
click at [963, 401] on button "Télécharger" at bounding box center [934, 399] width 95 height 30
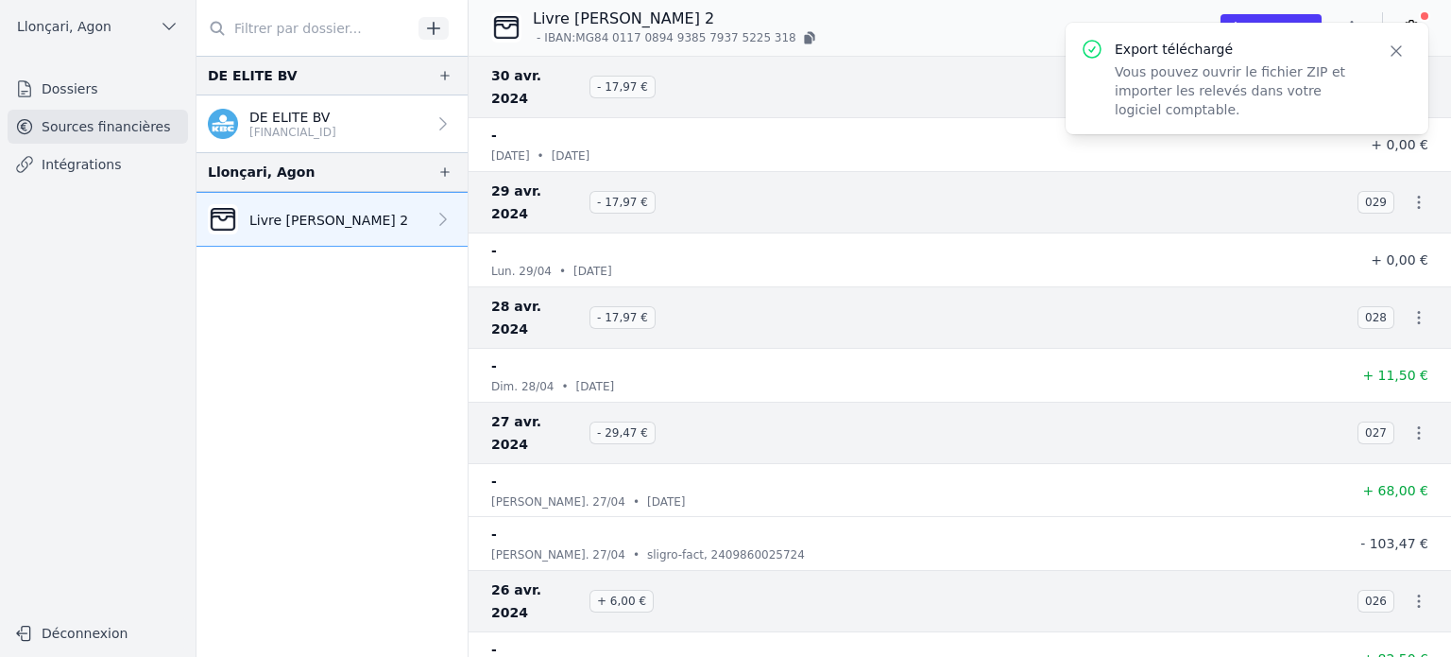
click at [1439, 41] on div "Livre de caisse 2 - IBAN: MG84 0117 0894 9385 7937 5225 318 Importer" at bounding box center [960, 28] width 983 height 40
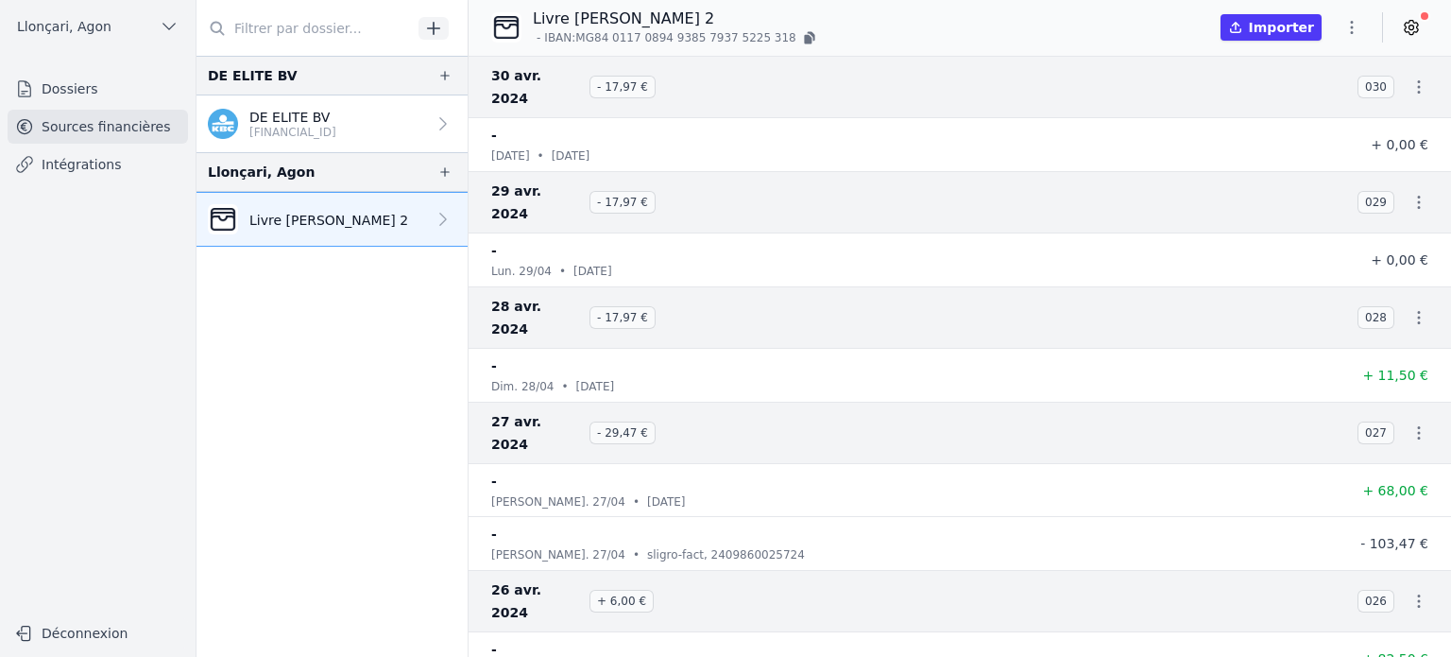
click at [1311, 32] on button "Importer" at bounding box center [1271, 27] width 101 height 26
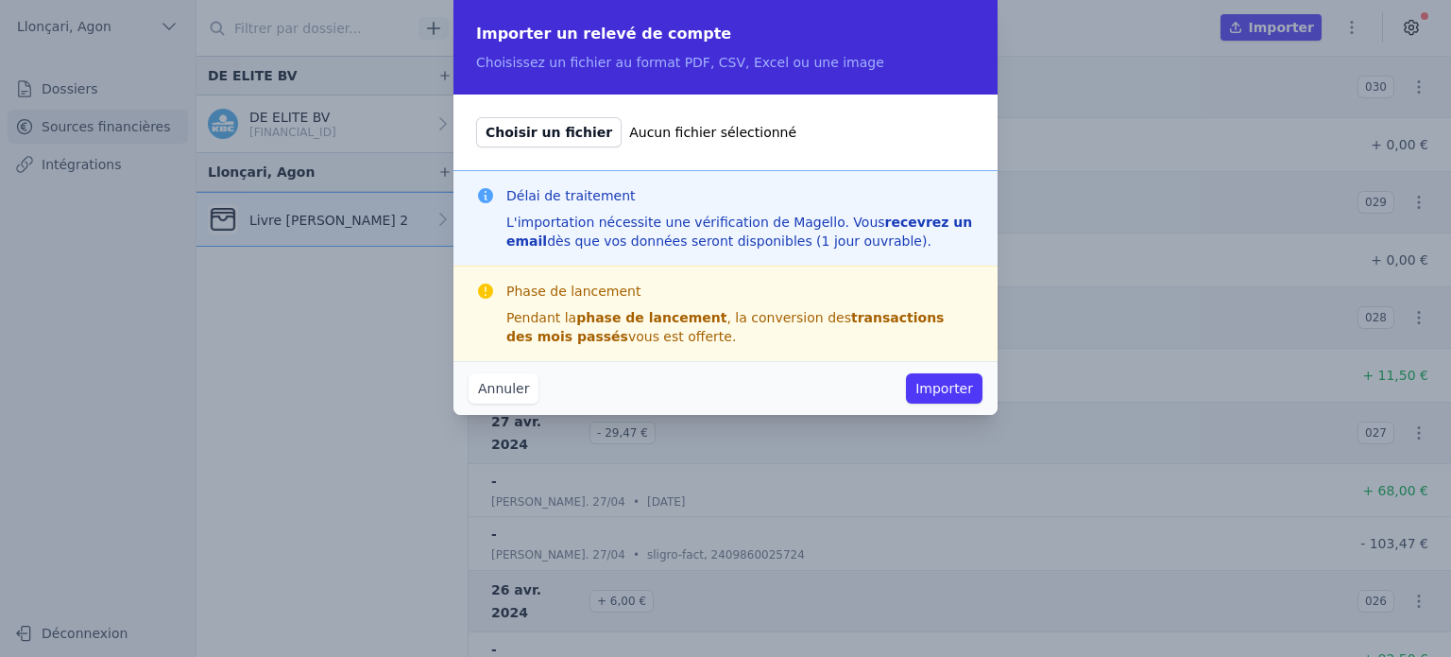
click at [514, 388] on button "Annuler" at bounding box center [504, 388] width 70 height 30
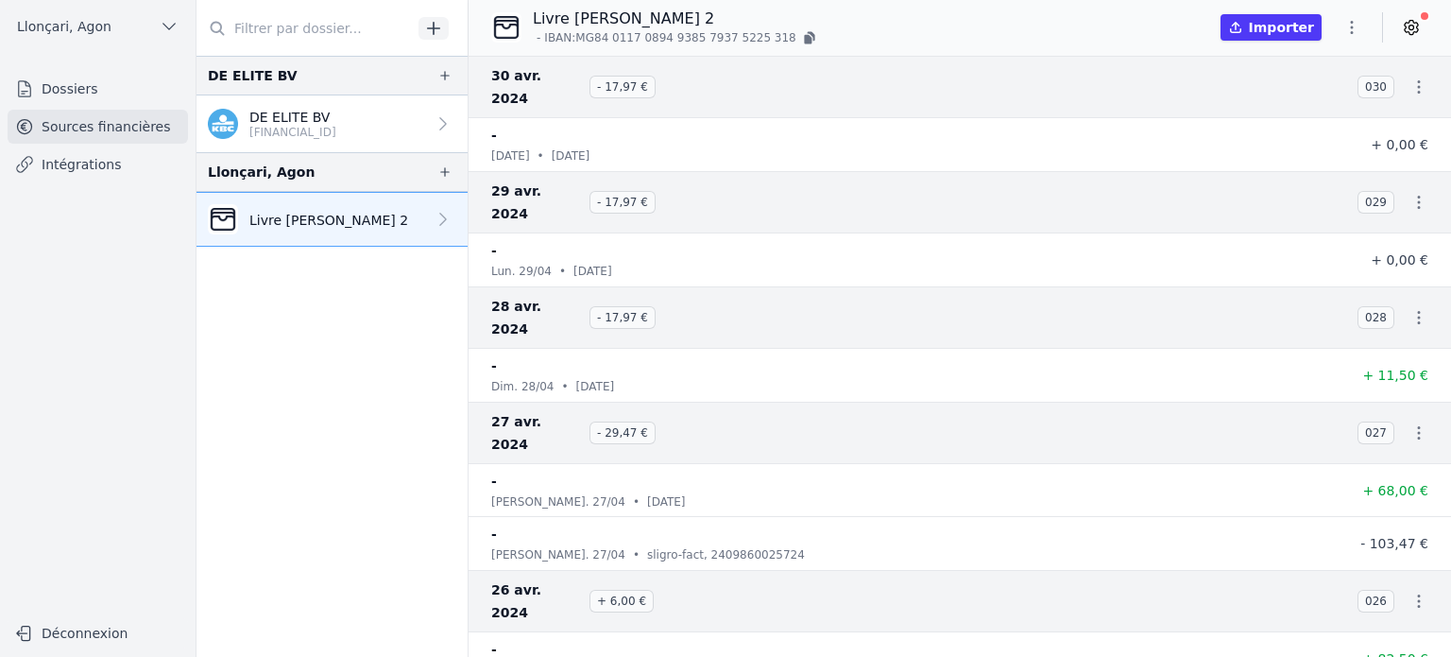
click at [1360, 28] on icon "button" at bounding box center [1352, 27] width 19 height 19
click at [1314, 100] on button "Exporter" at bounding box center [1307, 102] width 136 height 35
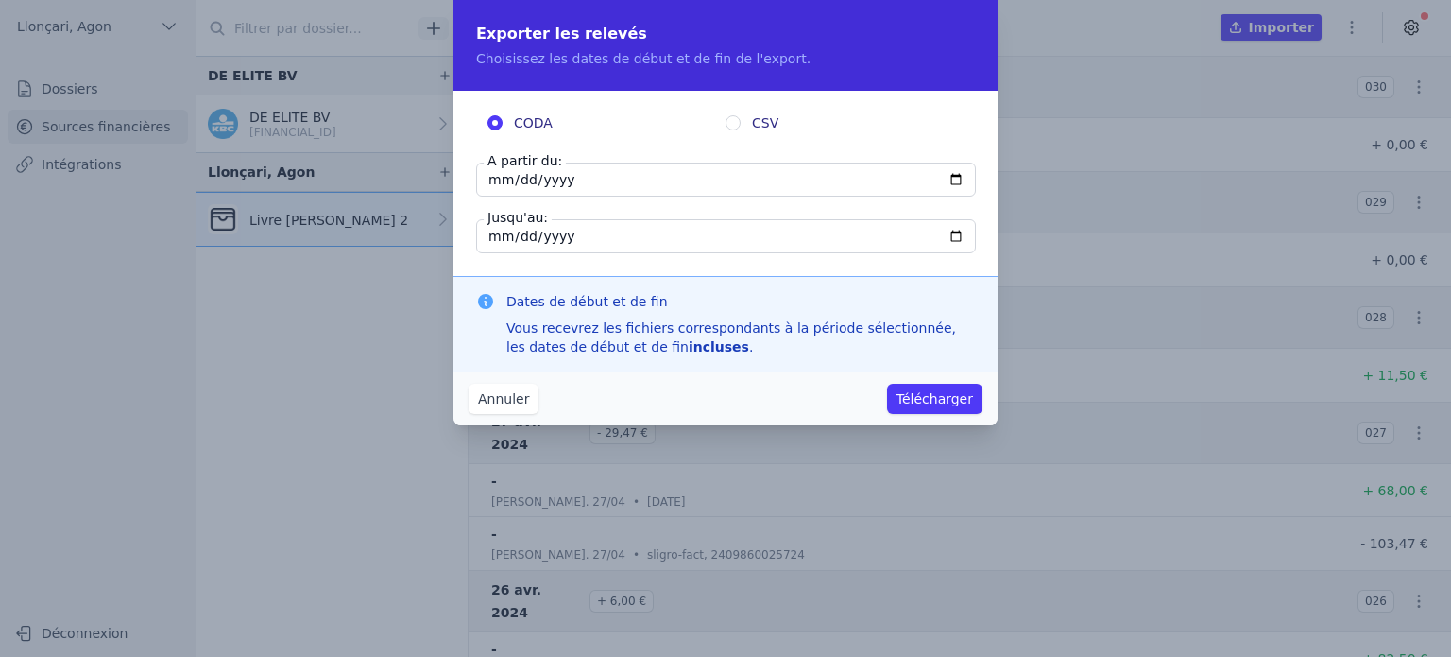
click at [491, 177] on input "2024-04-30" at bounding box center [726, 180] width 500 height 34
type input "2024-04-01"
click at [918, 400] on button "Télécharger" at bounding box center [934, 399] width 95 height 30
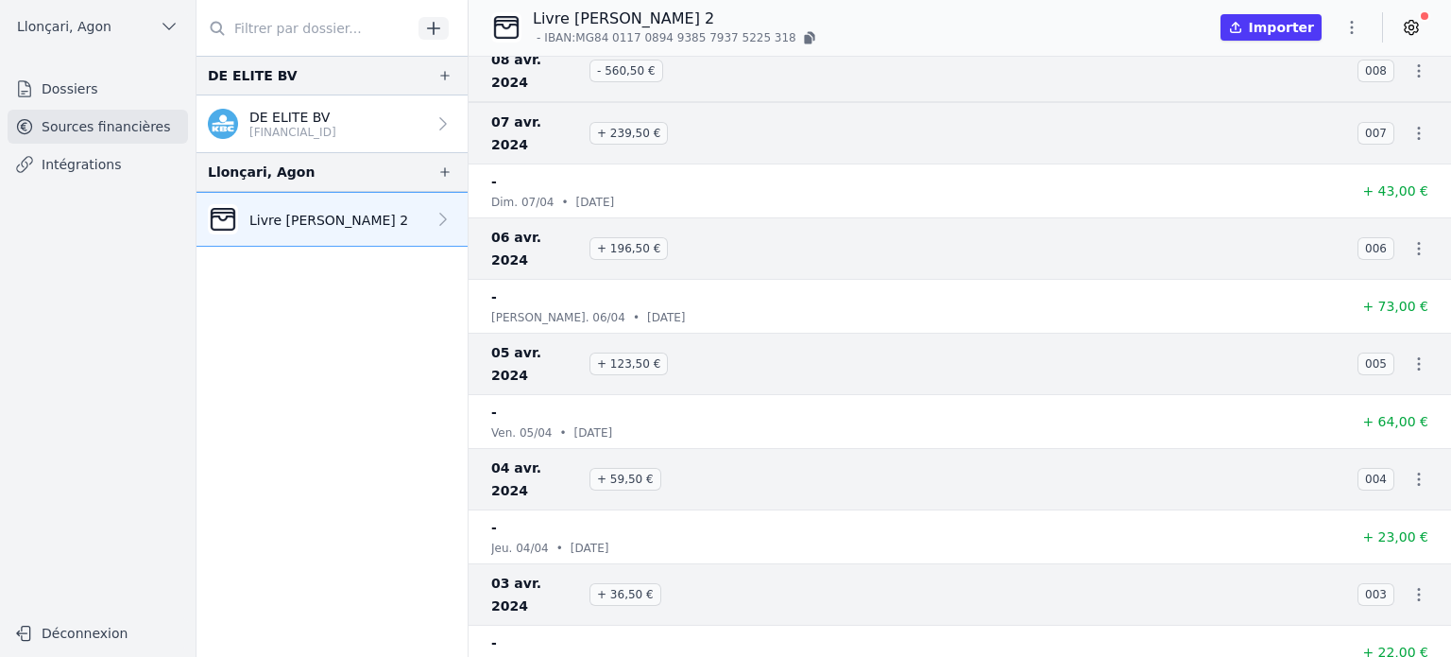
scroll to position [2271, 0]
